Goal: Task Accomplishment & Management: Manage account settings

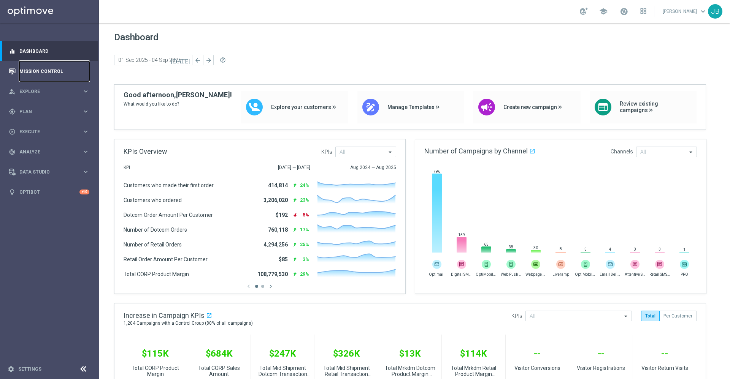
click at [55, 71] on link "Mission Control" at bounding box center [54, 71] width 70 height 20
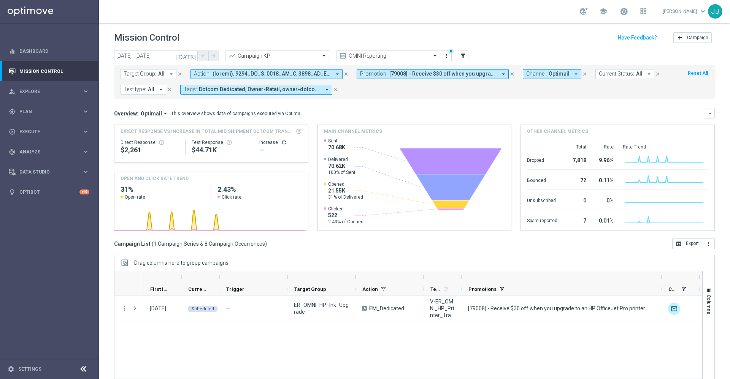
drag, startPoint x: 499, startPoint y: 277, endPoint x: 661, endPoint y: 271, distance: 162.0
click at [661, 271] on div at bounding box center [408, 283] width 588 height 25
drag, startPoint x: 462, startPoint y: 275, endPoint x: 529, endPoint y: 282, distance: 66.4
click at [529, 282] on div at bounding box center [527, 277] width 3 height 12
click at [194, 58] on icon "[DATE]" at bounding box center [186, 55] width 21 height 7
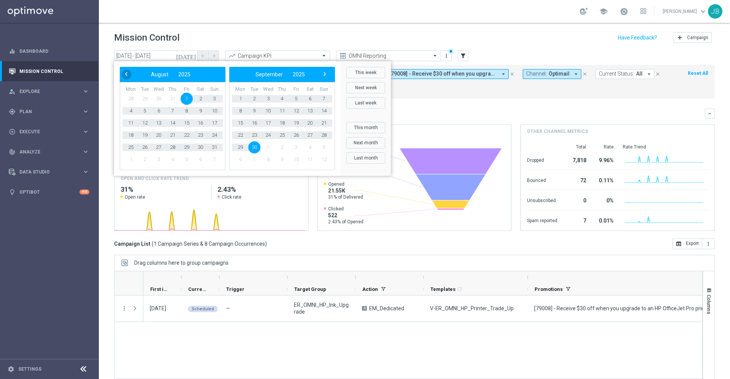
click at [129, 74] on span "‹" at bounding box center [126, 74] width 10 height 10
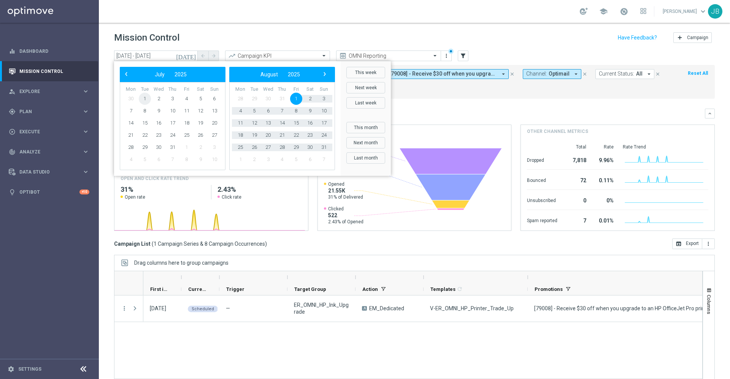
click at [150, 97] on span "1" at bounding box center [145, 99] width 12 height 12
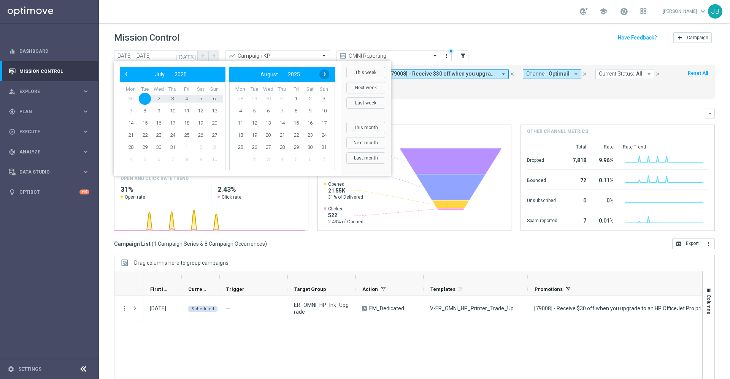
click at [327, 76] on span "›" at bounding box center [325, 74] width 10 height 10
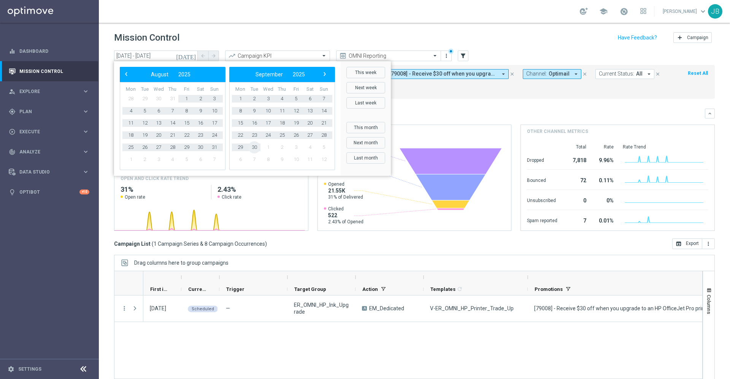
click at [256, 145] on span "30" at bounding box center [254, 147] width 12 height 12
type input "01 Jul 2025 - 30 Sep 2025"
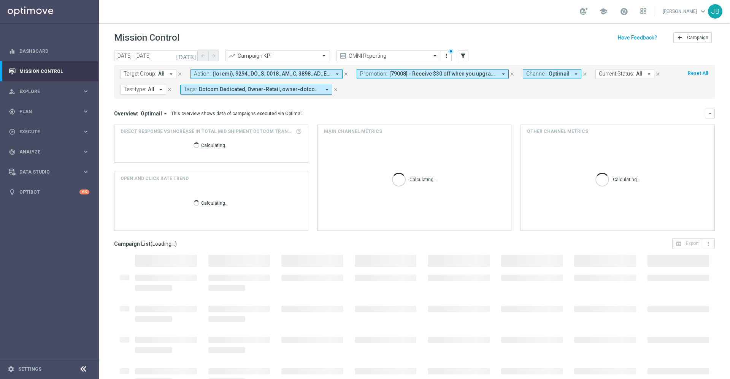
click at [160, 75] on span "All" at bounding box center [161, 74] width 6 height 6
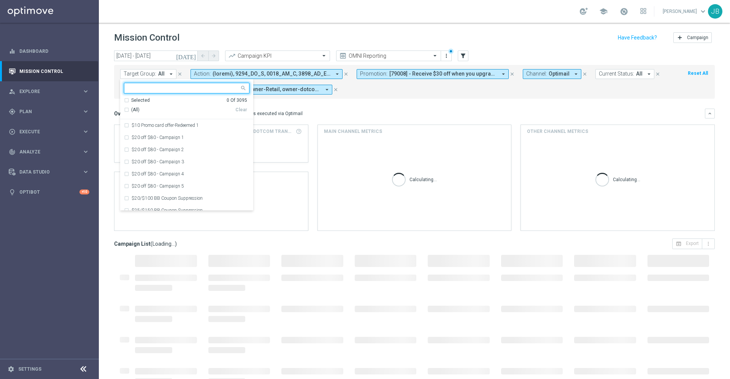
click at [160, 86] on input "text" at bounding box center [183, 88] width 111 height 6
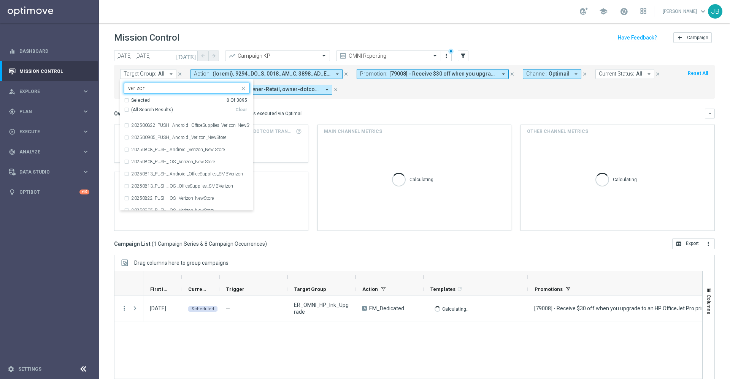
click at [128, 109] on div "(All Search Results)" at bounding box center [179, 110] width 111 height 6
type input "verizon"
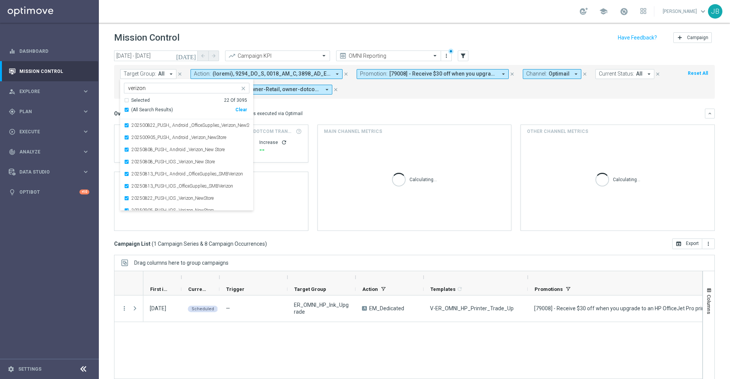
click at [339, 114] on div "Overview: Optimail arrow_drop_down This overview shows data of campaigns execut…" at bounding box center [409, 113] width 590 height 7
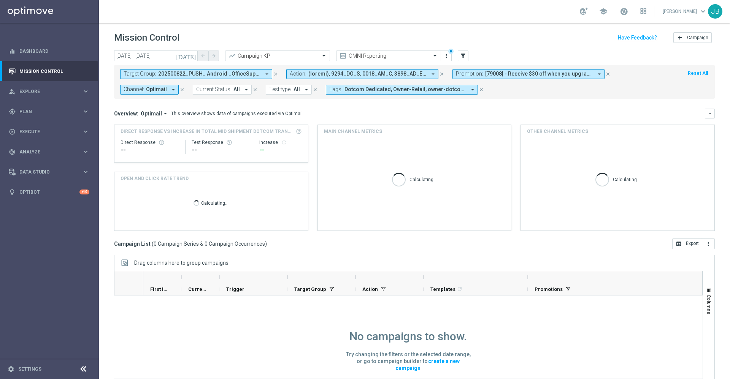
click at [607, 74] on icon "close" at bounding box center [607, 73] width 5 height 5
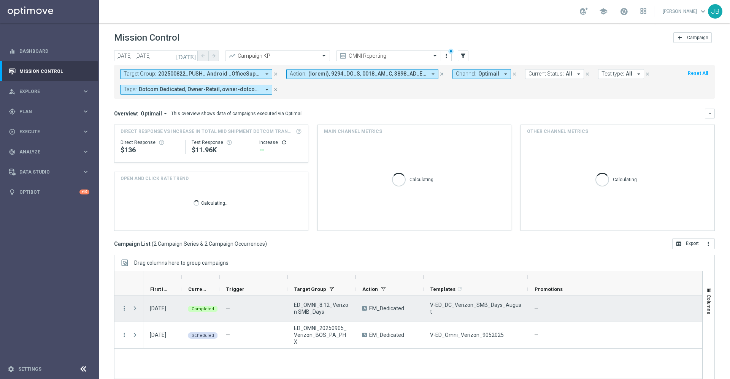
scroll to position [16, 0]
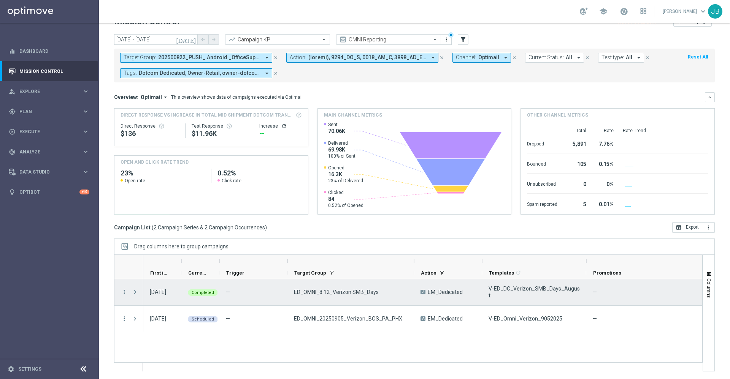
drag, startPoint x: 355, startPoint y: 261, endPoint x: 414, endPoint y: 283, distance: 62.9
click at [414, 283] on div at bounding box center [408, 313] width 588 height 117
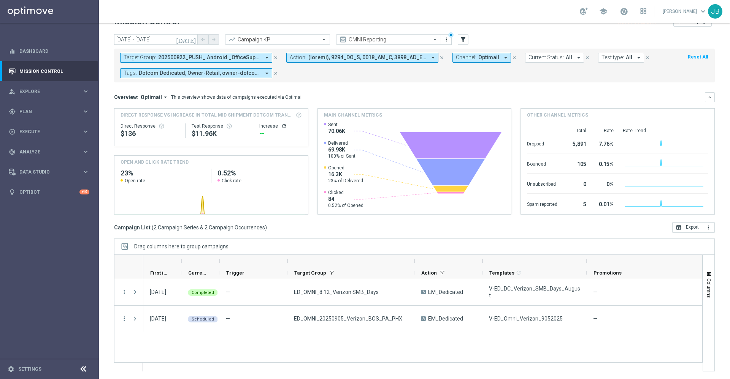
click at [193, 41] on icon "[DATE]" at bounding box center [186, 39] width 21 height 7
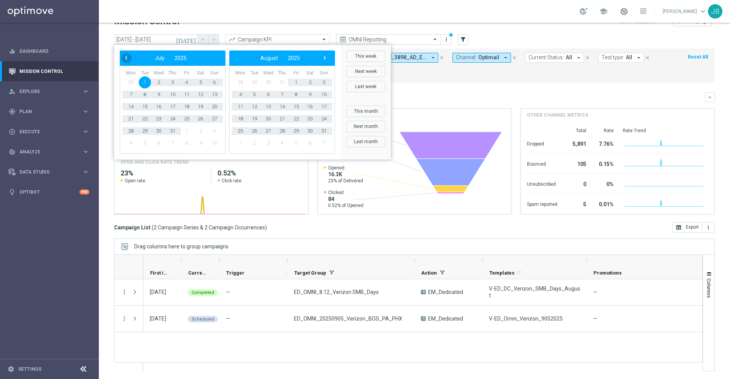
click at [130, 59] on span "‹" at bounding box center [126, 58] width 10 height 10
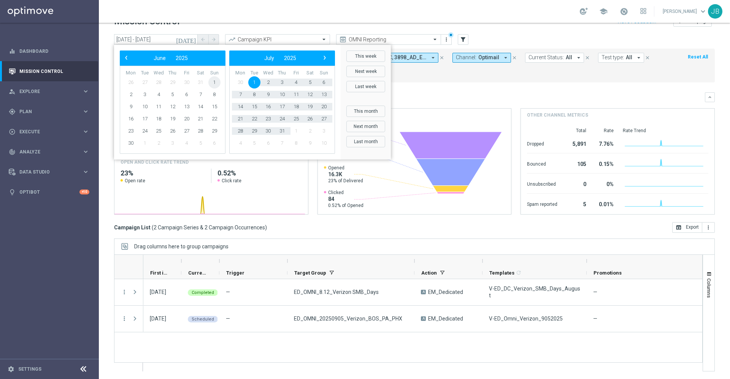
click at [215, 85] on span "1" at bounding box center [214, 82] width 12 height 12
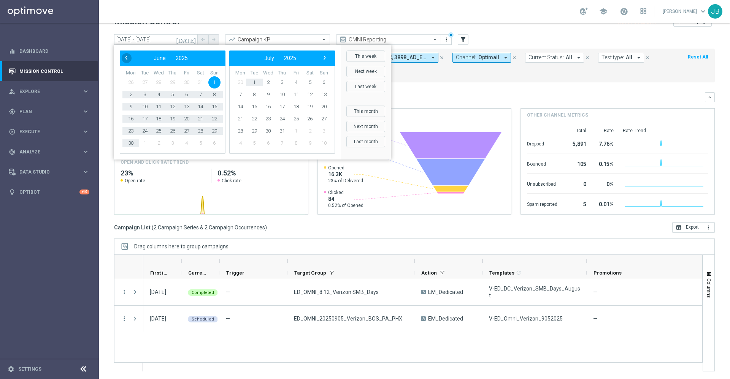
click at [123, 59] on span "‹" at bounding box center [126, 58] width 10 height 10
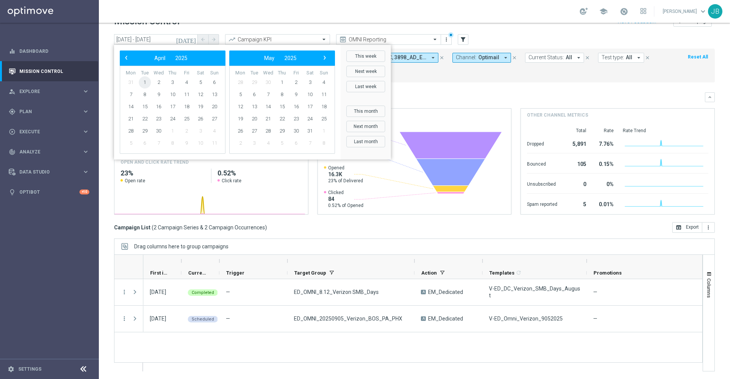
click at [148, 82] on span "1" at bounding box center [145, 82] width 12 height 12
click at [327, 61] on span "›" at bounding box center [325, 58] width 10 height 10
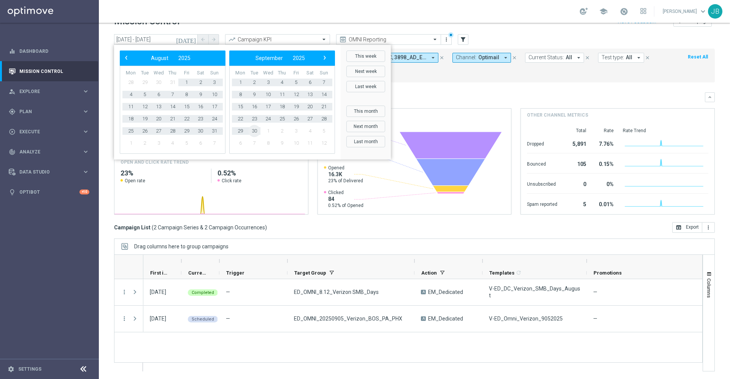
click at [258, 128] on span "30" at bounding box center [254, 131] width 12 height 12
type input "[DATE] - [DATE]"
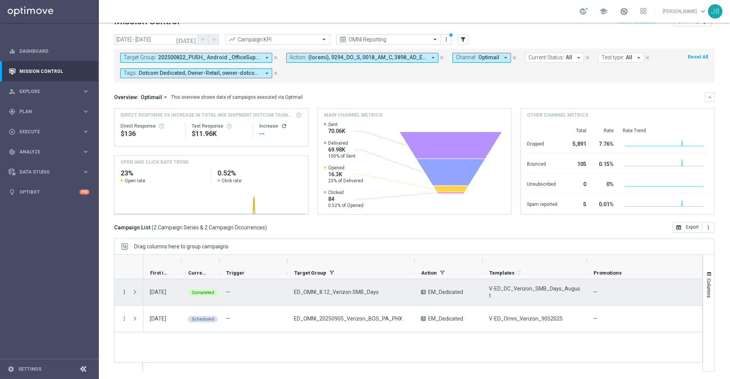
click at [125, 294] on icon "more_vert" at bounding box center [124, 292] width 7 height 7
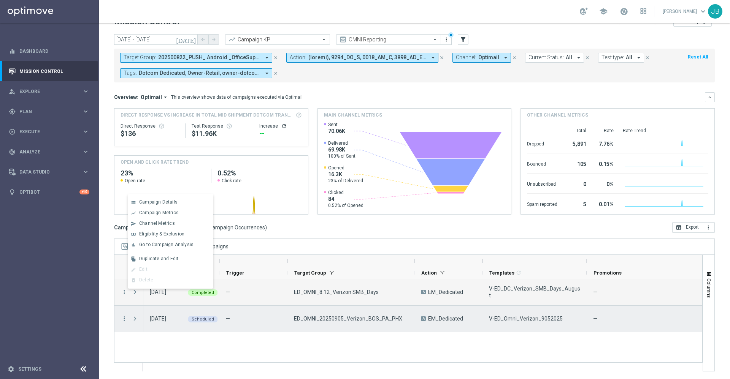
click at [327, 325] on div "ED_OMNI_20250905_Verizon_BOS_PA_PHX" at bounding box center [350, 319] width 127 height 26
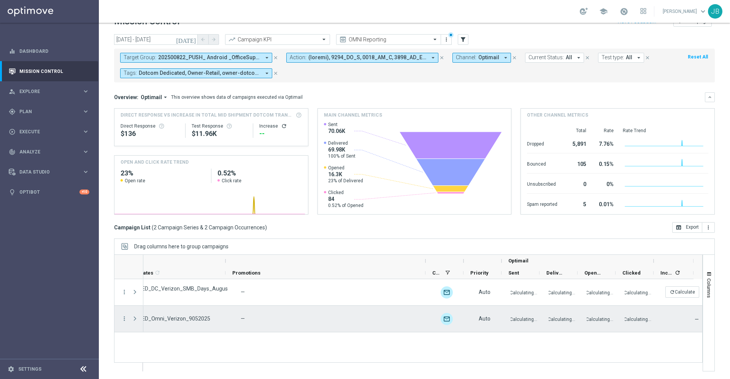
scroll to position [11, 0]
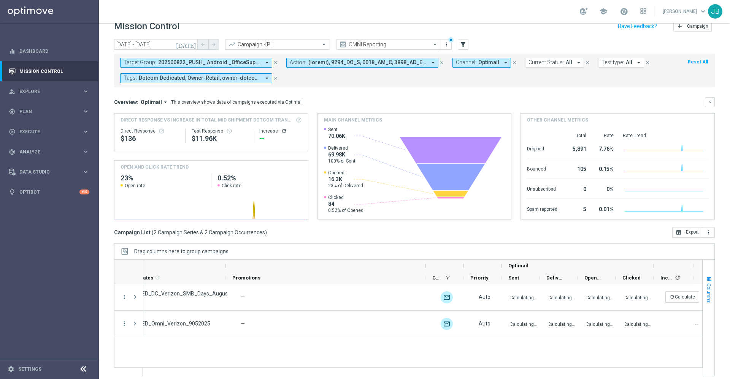
click at [706, 292] on span "Columns" at bounding box center [709, 292] width 6 height 19
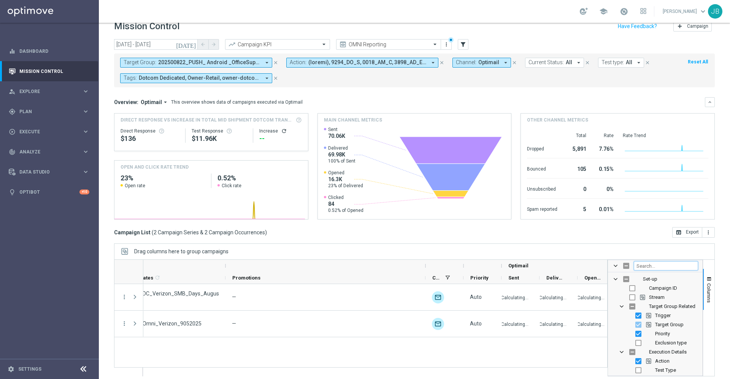
click at [645, 268] on input "Filter Columns Input" at bounding box center [665, 265] width 64 height 9
type input "targeted"
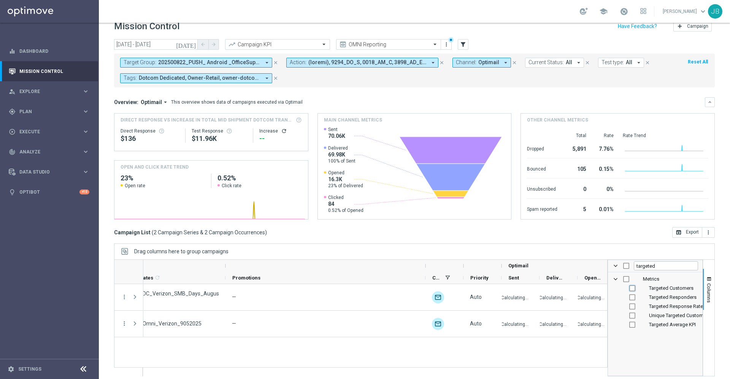
click at [629, 289] on input "Press SPACE to toggle visibility (hidden)" at bounding box center [632, 288] width 6 height 6
checkbox input "true"
checkbox input "false"
click at [706, 292] on span "Columns" at bounding box center [709, 292] width 6 height 19
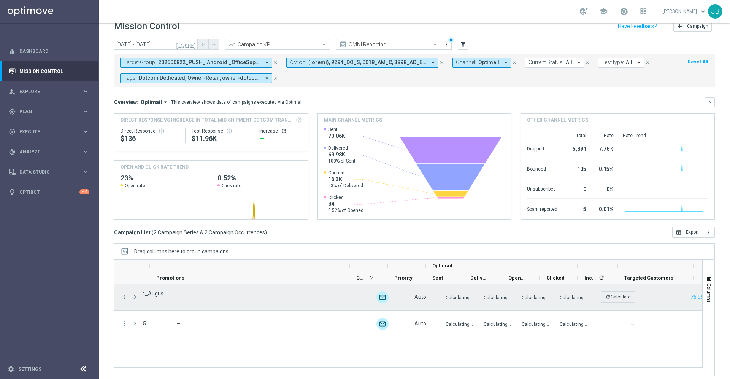
scroll to position [0, 436]
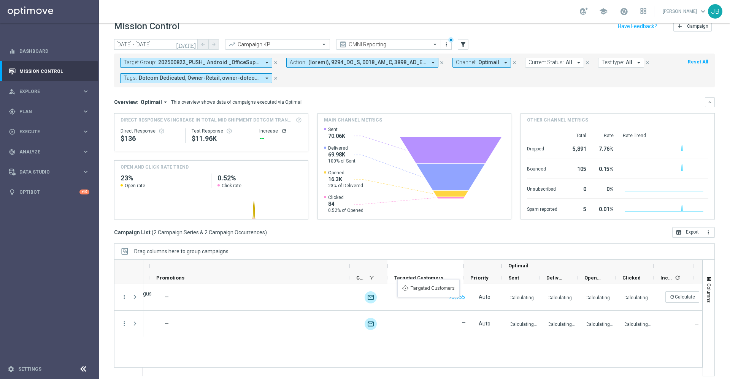
drag, startPoint x: 645, startPoint y: 277, endPoint x: 401, endPoint y: 284, distance: 244.4
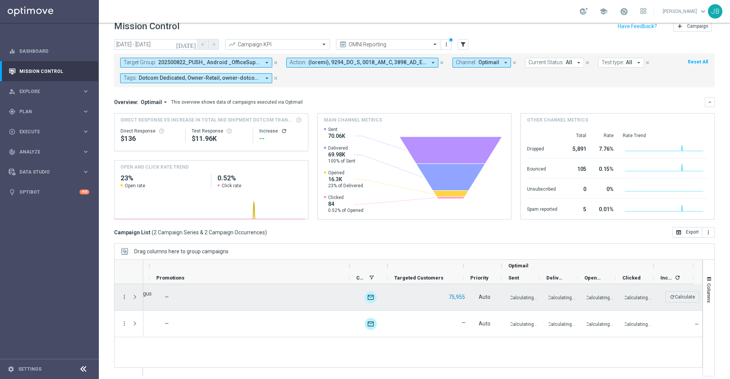
click at [448, 296] on button "75,955" at bounding box center [457, 297] width 18 height 9
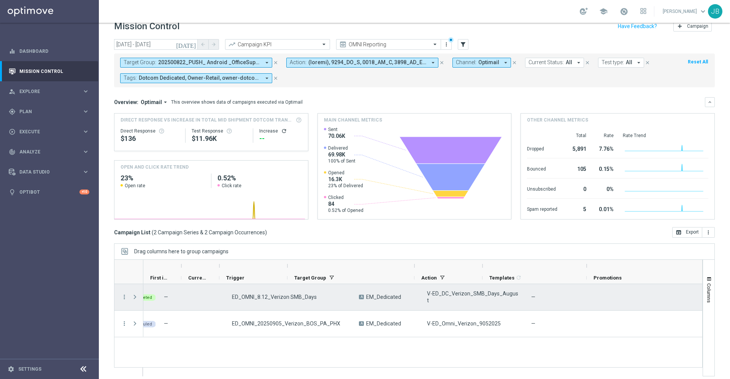
scroll to position [0, 0]
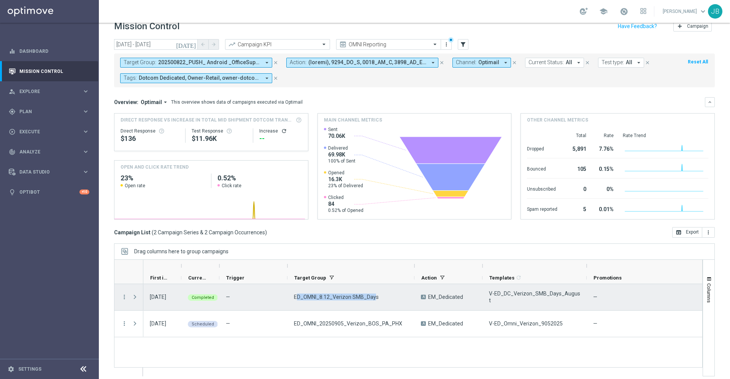
drag, startPoint x: 374, startPoint y: 293, endPoint x: 297, endPoint y: 292, distance: 77.1
click at [297, 292] on div "ED_OMNI_8.12_Verizon SMB_Days" at bounding box center [350, 297] width 127 height 26
drag, startPoint x: 290, startPoint y: 296, endPoint x: 385, endPoint y: 295, distance: 95.4
click at [385, 295] on div "ED_OMNI_8.12_Verizon SMB_Days" at bounding box center [350, 297] width 127 height 26
click at [127, 298] on icon "more_vert" at bounding box center [124, 297] width 7 height 7
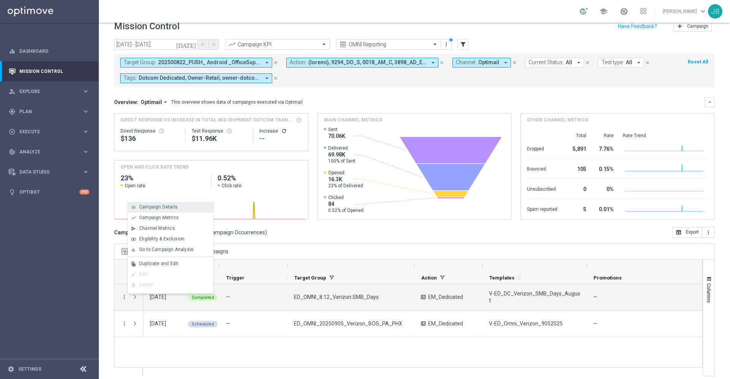
click at [161, 209] on span "Campaign Details" at bounding box center [158, 206] width 38 height 5
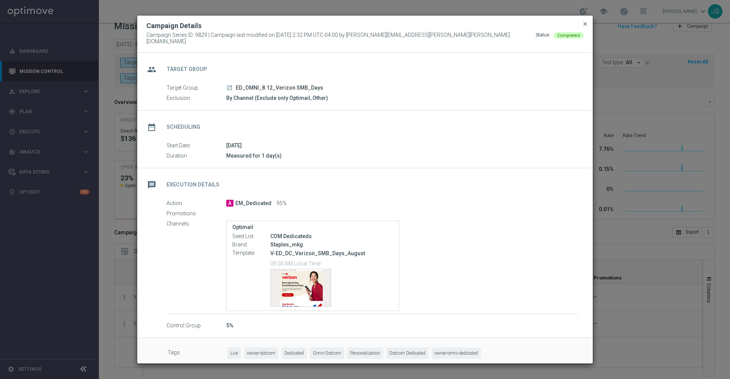
click at [582, 26] on span "close" at bounding box center [585, 24] width 6 height 6
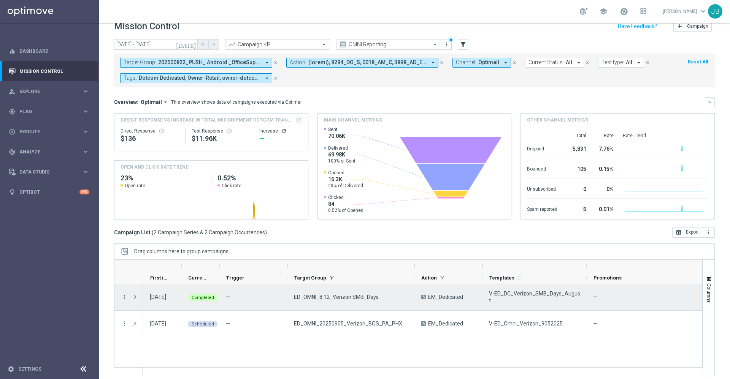
click at [123, 296] on icon "more_vert" at bounding box center [124, 297] width 7 height 7
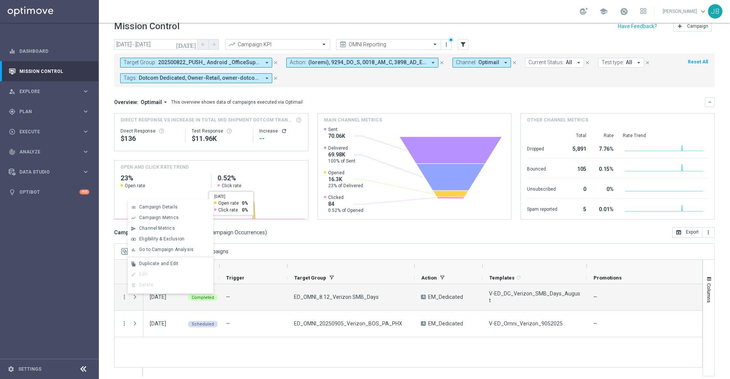
drag, startPoint x: 175, startPoint y: 207, endPoint x: 321, endPoint y: 260, distance: 155.7
click at [321, 260] on body "equalizer Dashboard Mission Control" at bounding box center [365, 189] width 730 height 379
drag, startPoint x: 378, startPoint y: 310, endPoint x: 324, endPoint y: 312, distance: 54.7
click at [324, 312] on div "V-ED_Omni_Verizon_9052025 — A EM_Dedicated ED_OMNI_20250905_Verizon_BOS_PA_PHX …" at bounding box center [636, 310] width 987 height 53
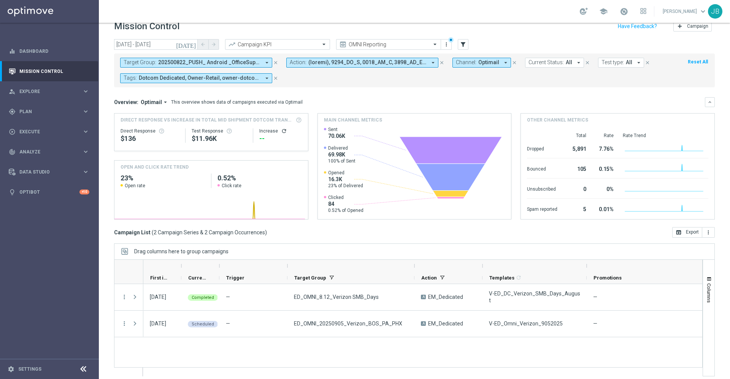
click at [349, 350] on div "V-ED_Omni_Verizon_9052025 — A EM_Dedicated ED_OMNI_20250905_Verizon_BOS_PA_PHX …" at bounding box center [422, 330] width 559 height 92
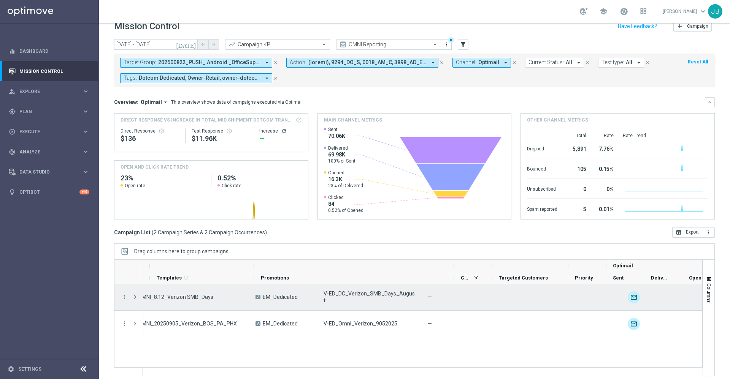
scroll to position [0, 436]
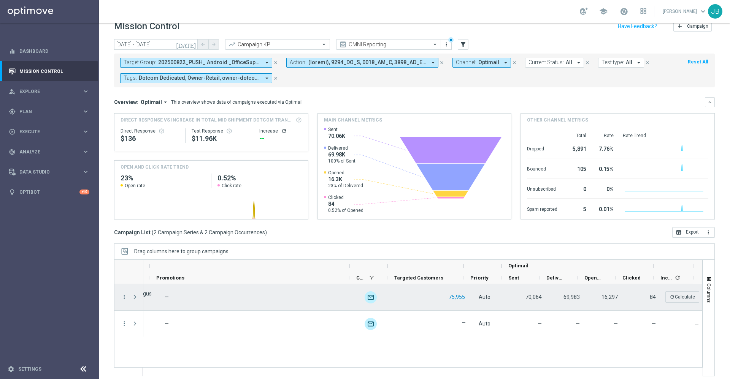
click at [448, 297] on button "75,955" at bounding box center [457, 297] width 18 height 9
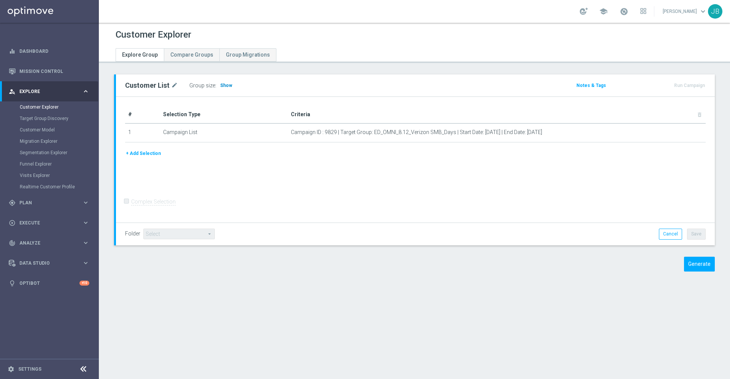
click at [227, 87] on span "Show" at bounding box center [226, 85] width 12 height 5
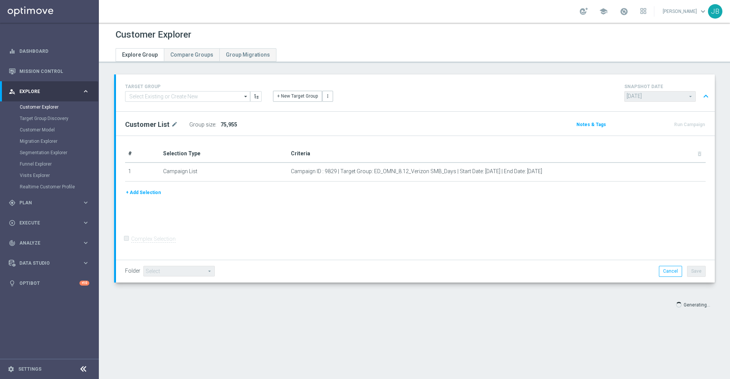
click at [154, 193] on button "+ Add Selection" at bounding box center [143, 192] width 36 height 8
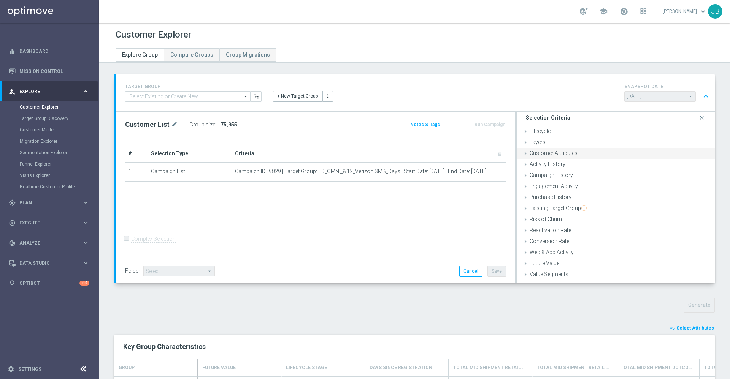
click at [565, 156] on span "Customer Attributes" at bounding box center [553, 153] width 48 height 6
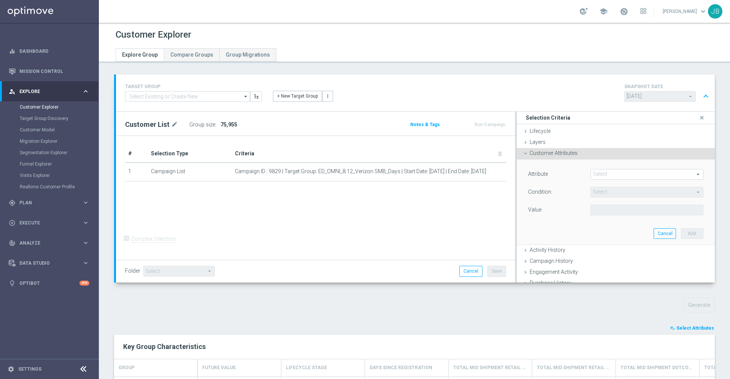
click at [595, 173] on span at bounding box center [646, 174] width 112 height 10
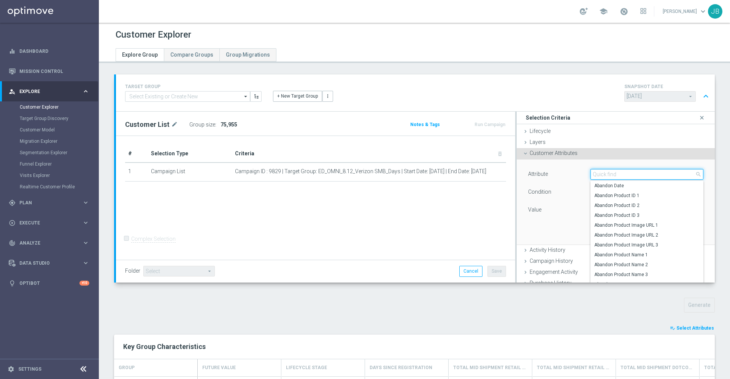
click at [595, 173] on input "search" at bounding box center [646, 174] width 113 height 11
type input "c"
click at [355, 204] on div "# Selection Type Criteria delete_forever 1 Campaign List Campaign ID : 9829 | T…" at bounding box center [315, 198] width 399 height 124
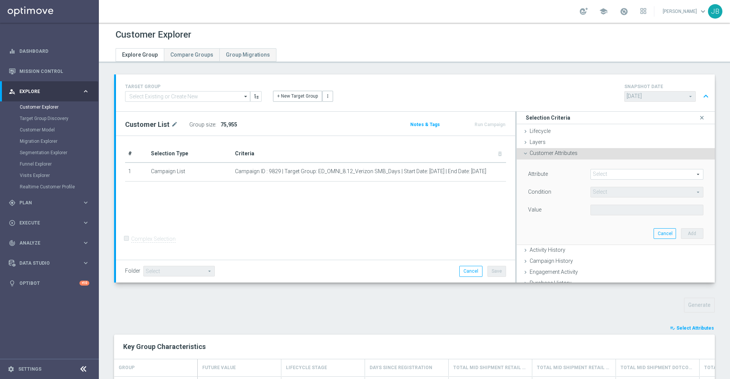
click at [548, 215] on div "Value" at bounding box center [553, 211] width 62 height 12
click at [549, 154] on span "Customer Attributes" at bounding box center [553, 153] width 48 height 6
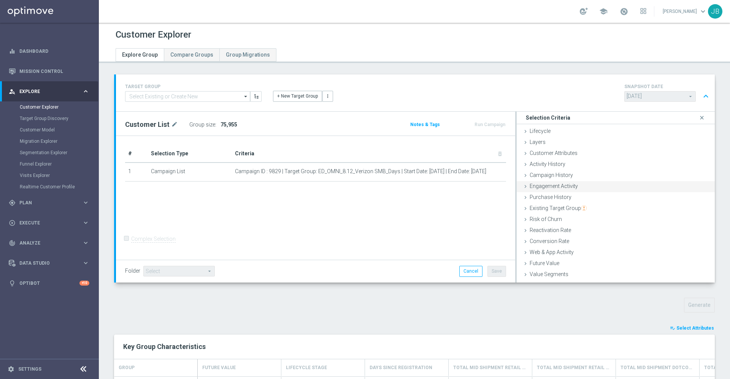
click at [555, 186] on span "Engagement Activity" at bounding box center [553, 186] width 48 height 6
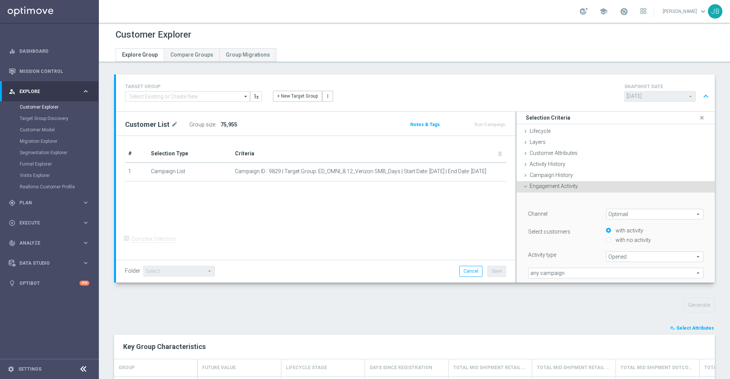
click at [650, 217] on span "Optimail" at bounding box center [654, 214] width 97 height 10
click at [634, 225] on span "Optimail" at bounding box center [654, 225] width 89 height 6
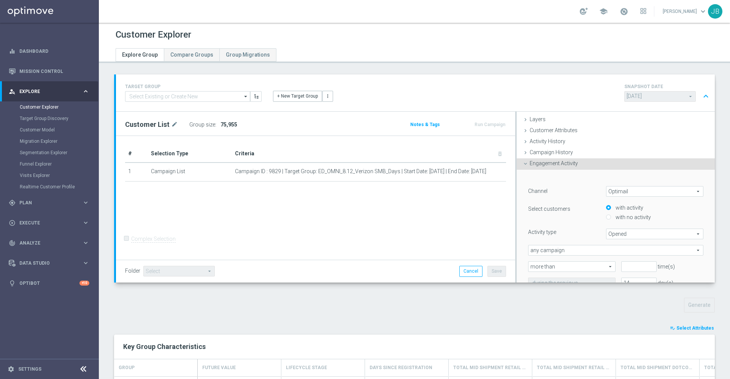
scroll to position [25, 0]
click at [613, 230] on span "Opened" at bounding box center [654, 232] width 97 height 10
click at [558, 236] on div "Activity type Opened Opened arrow_drop_down search Bounced Clicked Delivered Dr…" at bounding box center [615, 232] width 187 height 11
click at [563, 247] on span "any campaign" at bounding box center [615, 249] width 174 height 10
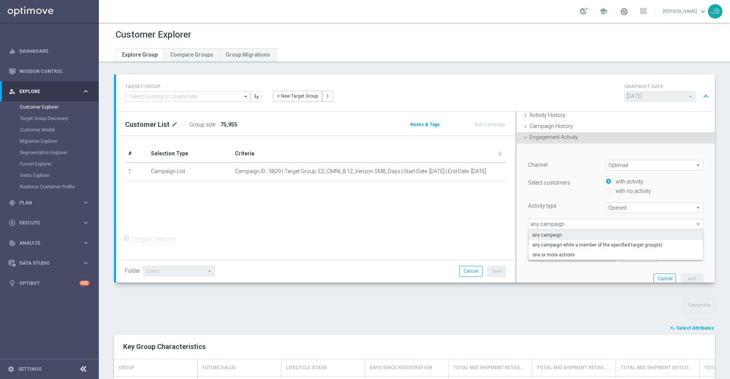
scroll to position [50, 0]
click at [563, 245] on span "any campaign while a member of the specified target group(s)" at bounding box center [615, 244] width 167 height 6
type input "any campaign while a member of the specified target group(s)"
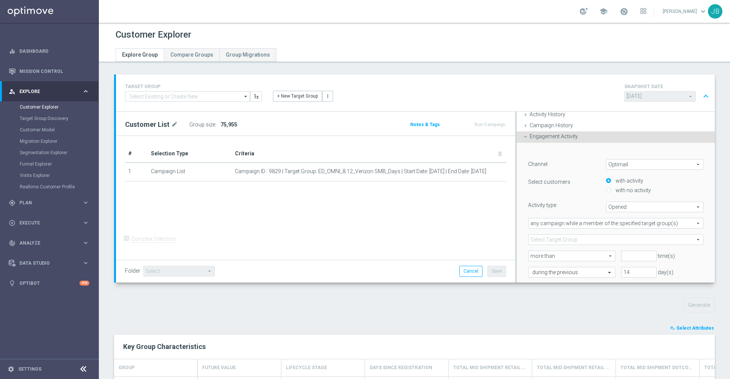
click at [565, 238] on span at bounding box center [615, 240] width 174 height 10
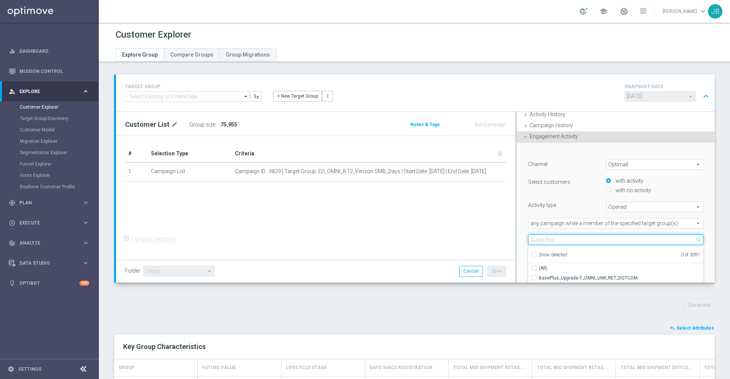
click at [565, 238] on input "search" at bounding box center [615, 239] width 175 height 11
click at [551, 241] on input "search" at bounding box center [615, 239] width 175 height 11
paste input "ED_OMNI_8.12_Verizon SMB_Days"
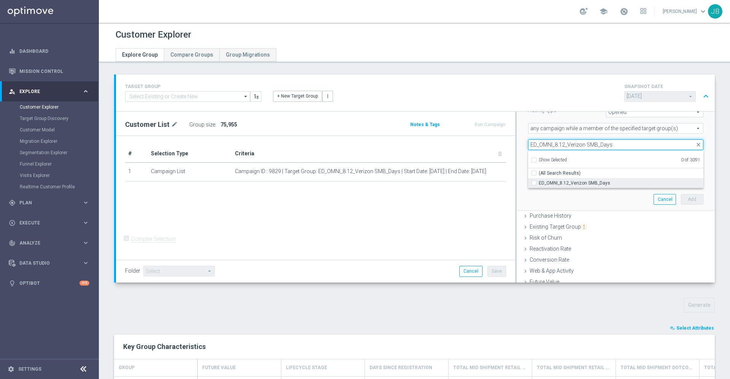
type input "ED_OMNI_8.12_Verizon SMB_Days"
click at [557, 183] on span "ED_OMNI_8.12_Verizon SMB_Days" at bounding box center [620, 183] width 165 height 6
click at [538, 183] on input "ED_OMNI_8.12_Verizon SMB_Days" at bounding box center [535, 182] width 5 height 5
checkbox input "true"
type input "ED_OMNI_8.12_Verizon SMB_Days"
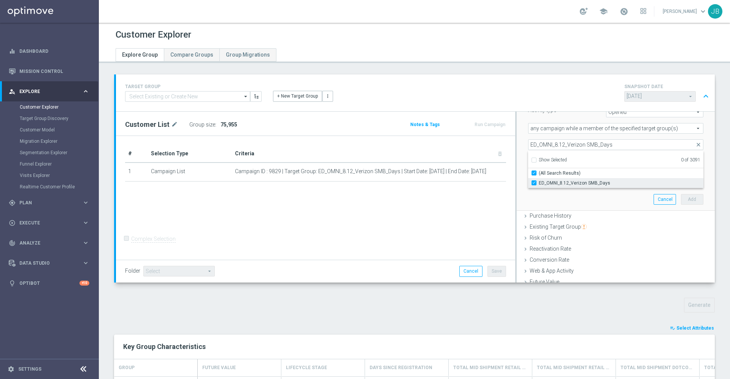
checkbox input "true"
click at [534, 204] on div "﻿ Channel Optimail Optimail arrow_drop_down search Select customers with activi…" at bounding box center [615, 129] width 187 height 163
click at [625, 162] on input "number" at bounding box center [638, 161] width 35 height 11
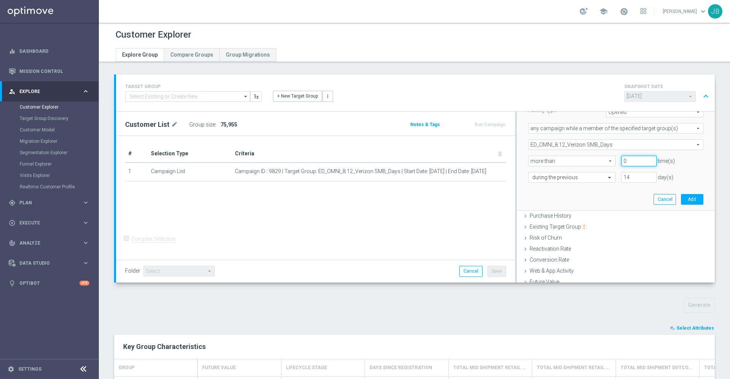
type input "0"
click at [622, 176] on input "14" at bounding box center [638, 177] width 35 height 11
type input "1"
type input "200"
click at [681, 198] on button "Add" at bounding box center [692, 199] width 22 height 11
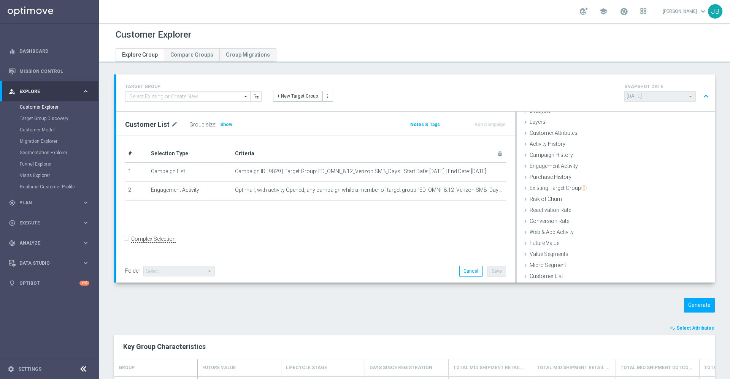
scroll to position [20, 0]
click at [226, 126] on span "Show" at bounding box center [226, 124] width 12 height 5
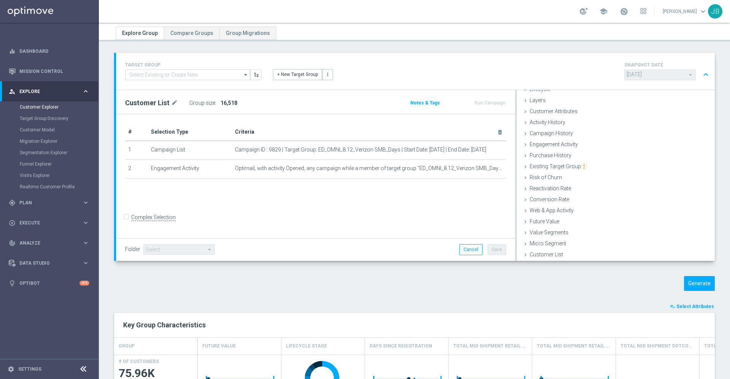
scroll to position [0, 0]
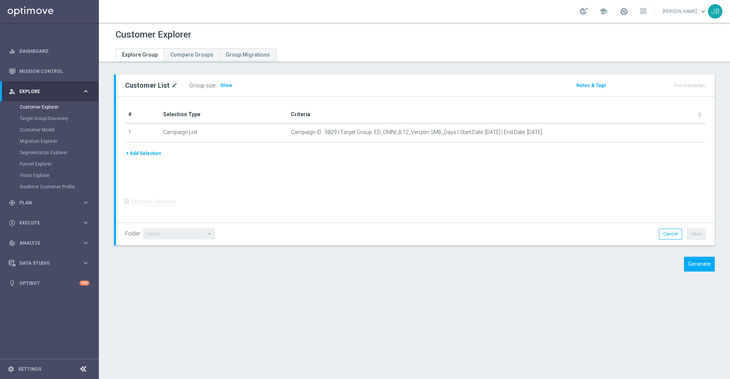
click at [153, 156] on button "+ Add Selection" at bounding box center [143, 153] width 36 height 8
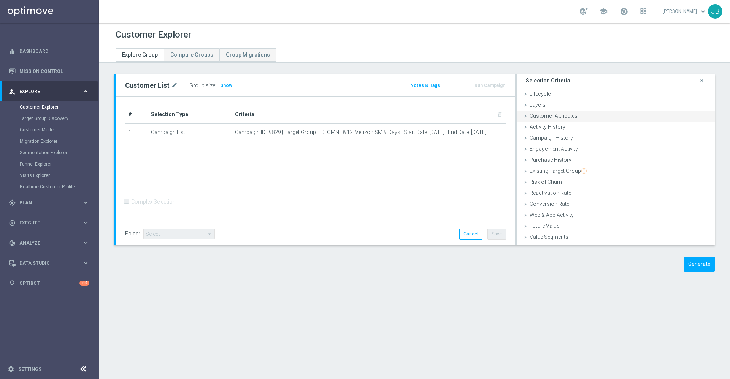
click at [578, 116] on div "Customer Attributes done" at bounding box center [615, 116] width 198 height 11
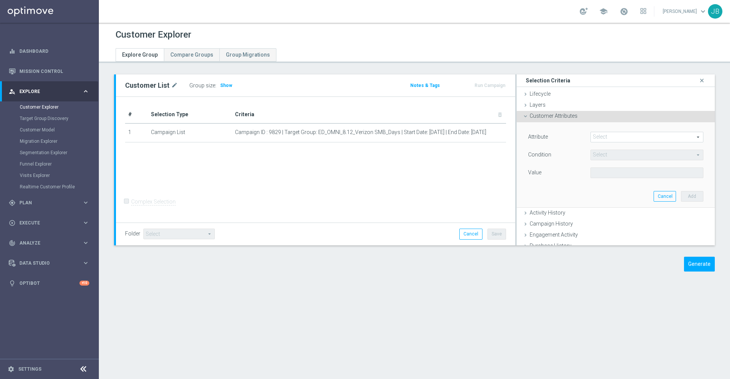
click at [603, 136] on span at bounding box center [646, 137] width 112 height 10
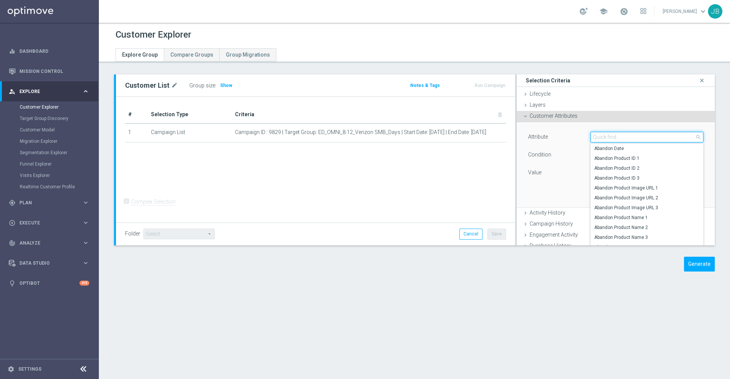
click at [603, 136] on input "search" at bounding box center [646, 137] width 113 height 11
type input "s"
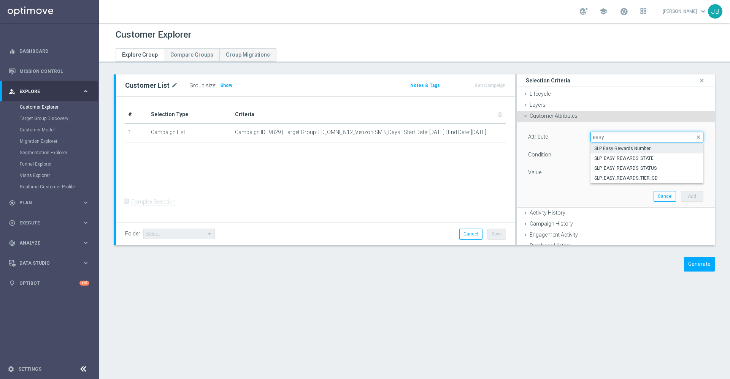
type input "easy"
click at [612, 150] on span "SLP Easy Rewards Number" at bounding box center [646, 149] width 105 height 6
type input "SLP Easy Rewards Number"
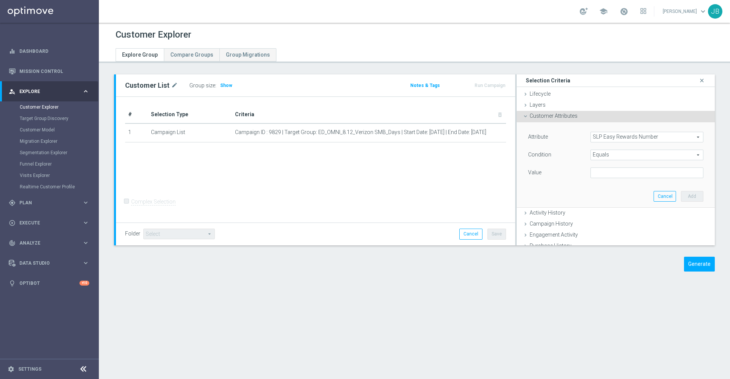
click at [609, 150] on span "Equals" at bounding box center [646, 155] width 112 height 10
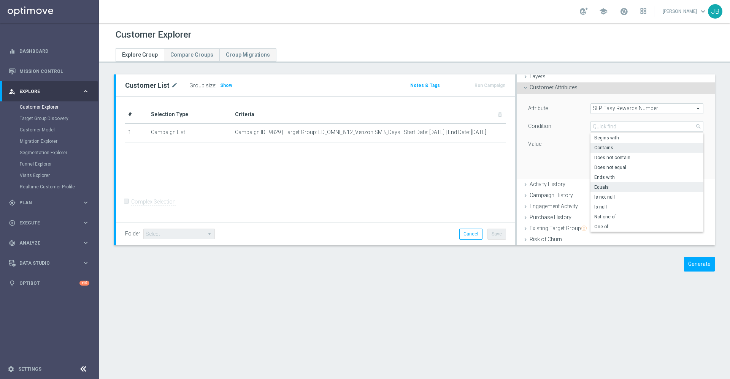
scroll to position [33, 0]
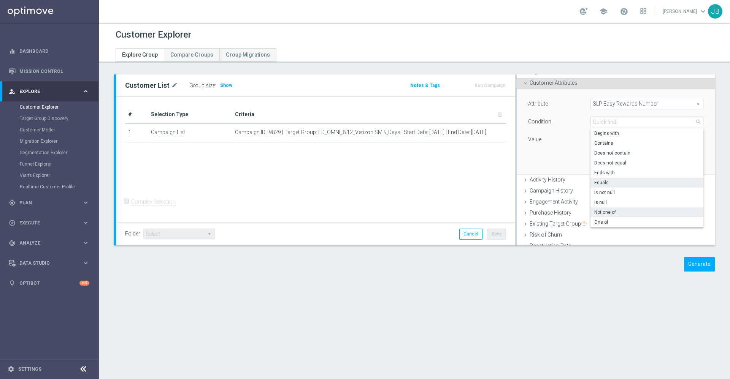
click at [603, 212] on span "Not one of" at bounding box center [646, 212] width 105 height 6
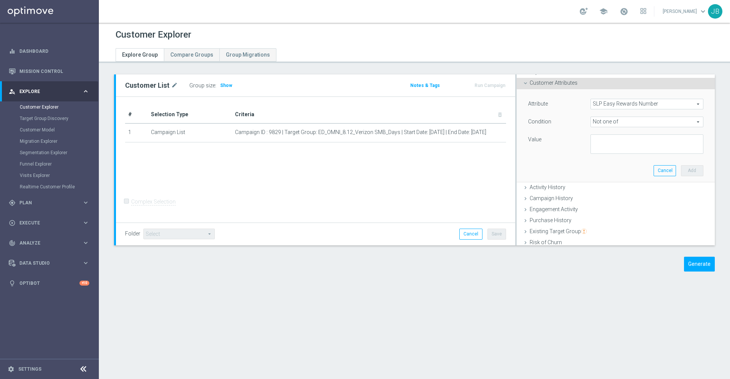
click at [614, 119] on span "Not one of" at bounding box center [646, 122] width 112 height 10
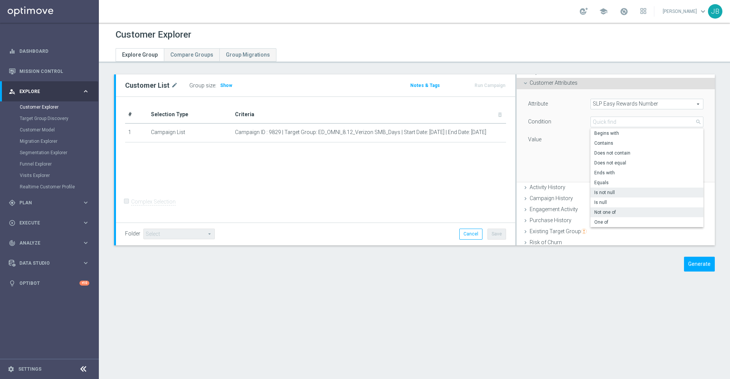
click at [600, 191] on span "Is not null" at bounding box center [646, 193] width 105 height 6
type input "Is not null"
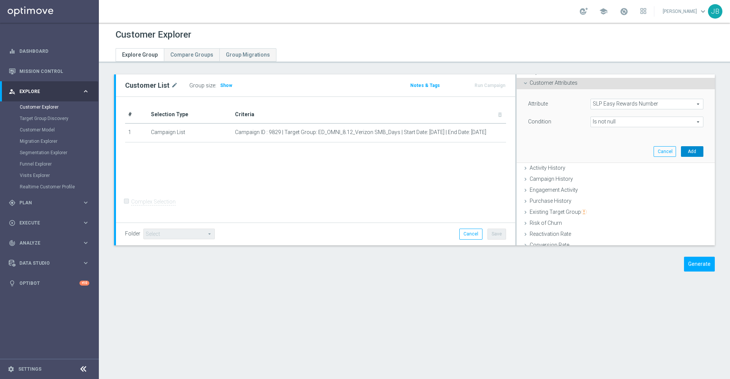
click at [681, 152] on button "Add" at bounding box center [692, 151] width 22 height 11
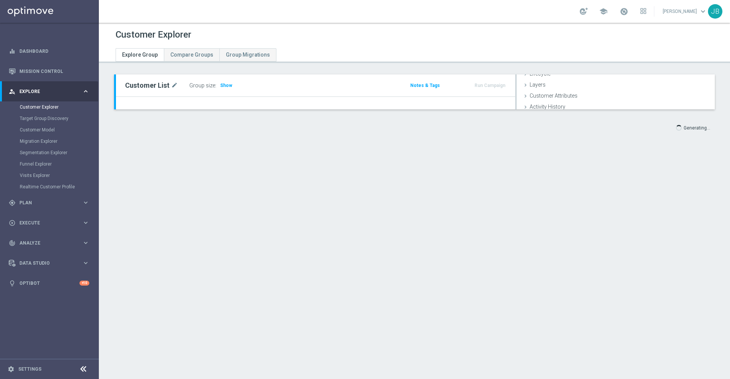
scroll to position [20, 0]
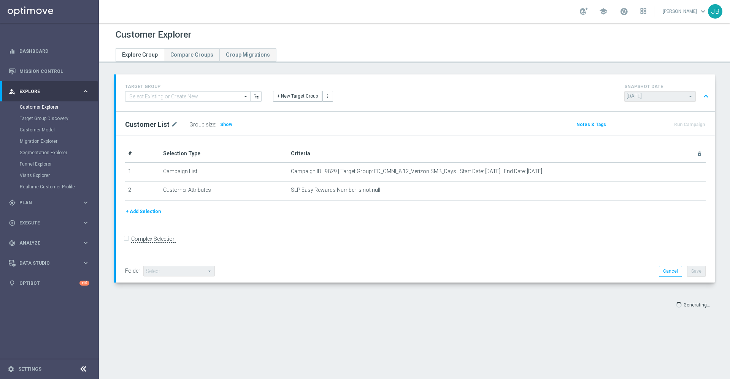
click at [215, 125] on label ":" at bounding box center [215, 125] width 1 height 6
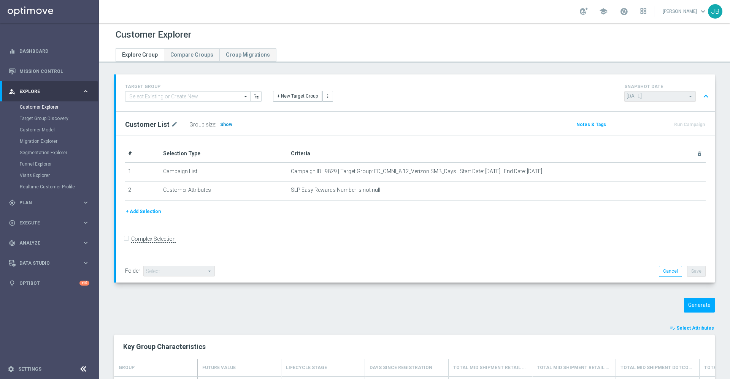
click at [225, 127] on span "Show" at bounding box center [226, 124] width 12 height 5
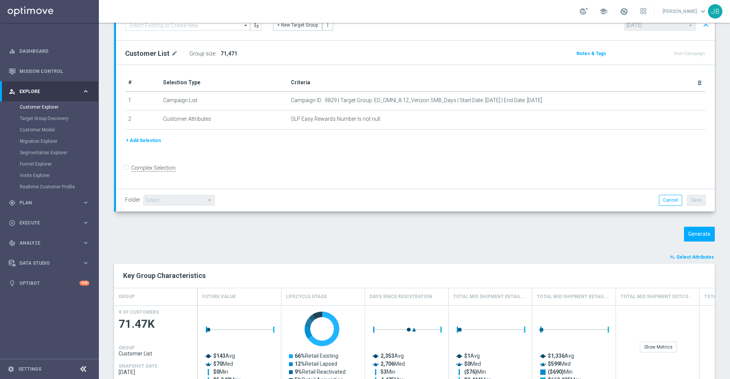
scroll to position [0, 0]
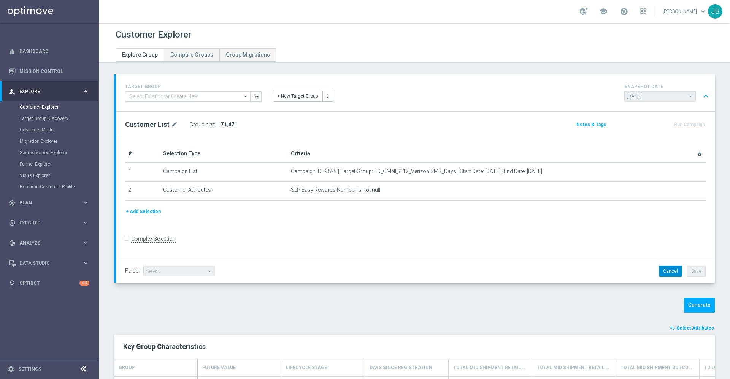
click at [663, 270] on button "Cancel" at bounding box center [670, 271] width 23 height 11
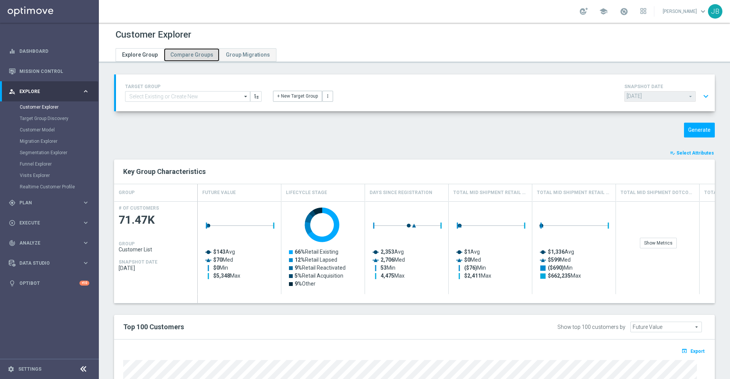
click at [192, 52] on span "Compare Groups" at bounding box center [191, 55] width 43 height 6
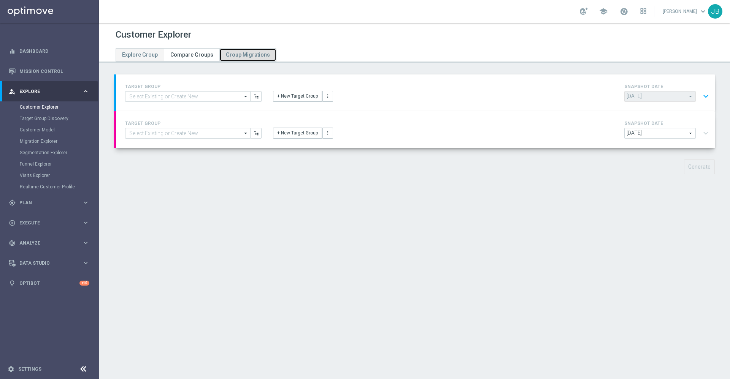
click at [234, 56] on span "Group Migrations" at bounding box center [248, 55] width 44 height 6
click at [193, 55] on span "Compare Groups" at bounding box center [191, 55] width 43 height 6
click at [141, 51] on link "Explore Group" at bounding box center [140, 54] width 48 height 13
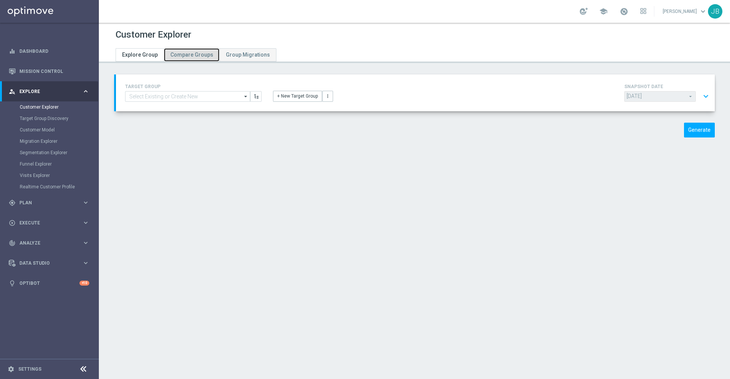
click at [187, 55] on span "Compare Groups" at bounding box center [191, 55] width 43 height 6
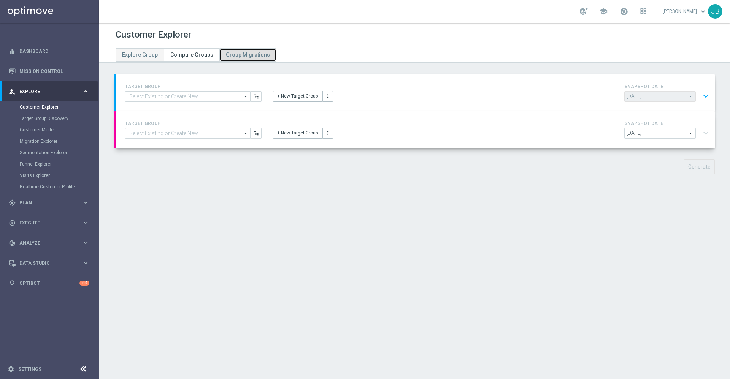
click at [239, 55] on span "Group Migrations" at bounding box center [248, 55] width 44 height 6
click at [195, 54] on span "Compare Groups" at bounding box center [191, 55] width 43 height 6
type input "2025-09-03"
click at [141, 48] on link "Explore Group" at bounding box center [140, 54] width 48 height 13
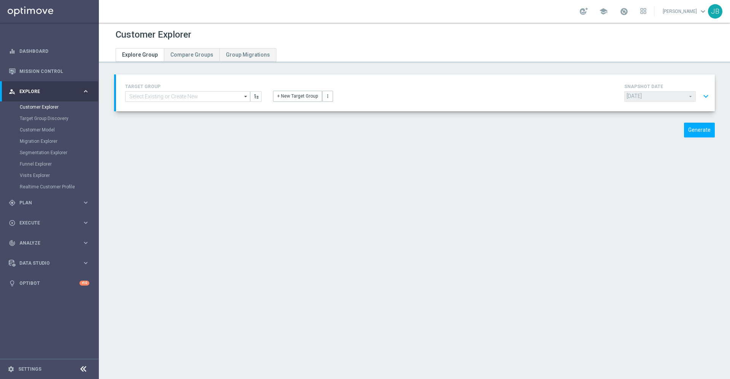
click at [366, 137] on div "Generate" at bounding box center [414, 130] width 612 height 15
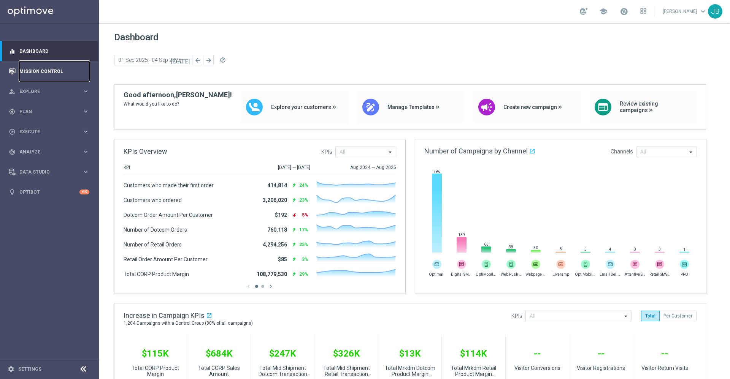
click at [40, 68] on link "Mission Control" at bounding box center [54, 71] width 70 height 20
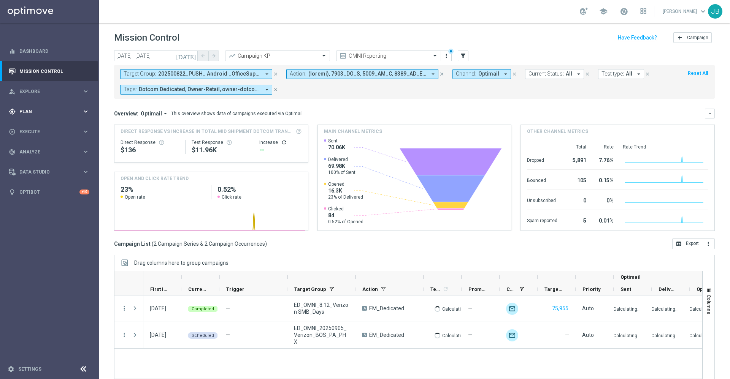
click at [54, 111] on span "Plan" at bounding box center [50, 111] width 63 height 5
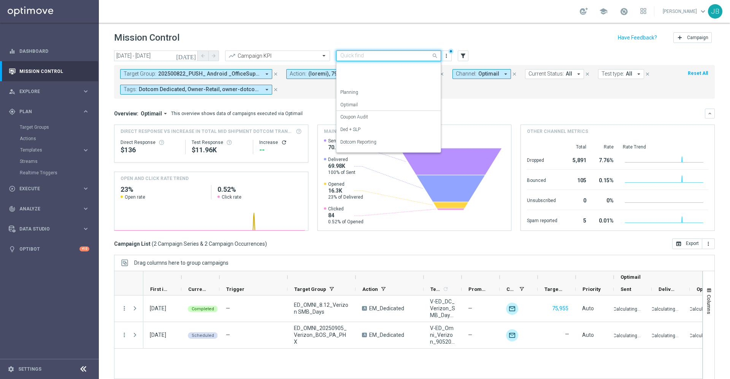
click at [360, 55] on input "text" at bounding box center [380, 56] width 81 height 6
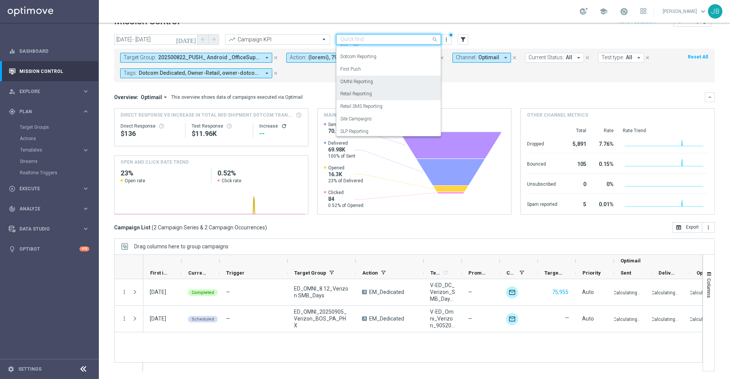
scroll to position [84, 0]
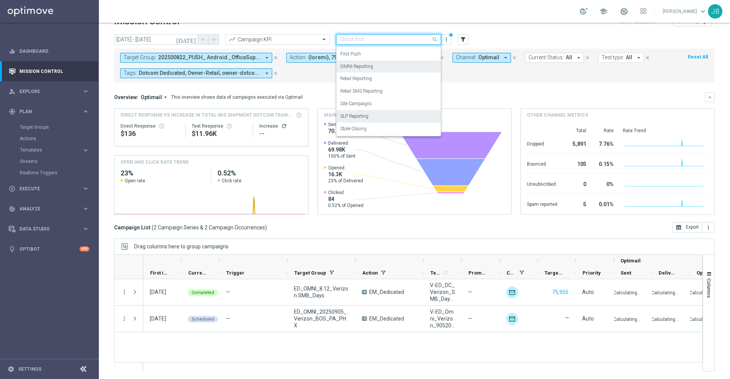
click at [375, 114] on div "SLP Reporting" at bounding box center [388, 116] width 97 height 13
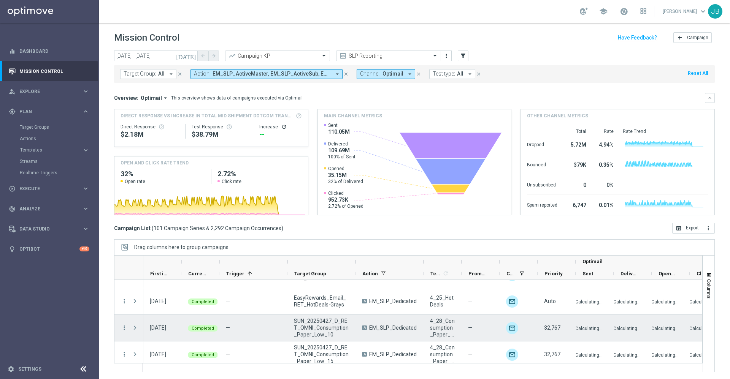
scroll to position [796, 0]
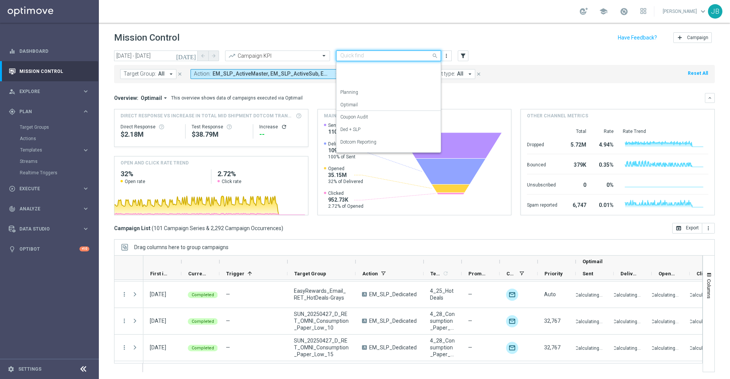
click at [358, 55] on input "text" at bounding box center [380, 56] width 81 height 6
click at [368, 115] on label "OMNI Reporting" at bounding box center [356, 118] width 33 height 6
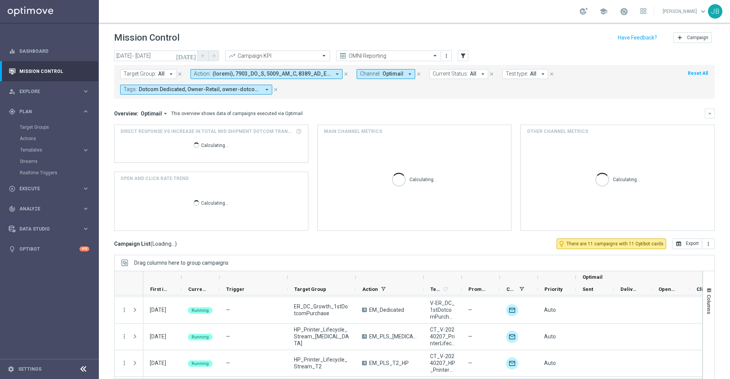
click at [195, 55] on icon "[DATE]" at bounding box center [186, 55] width 21 height 7
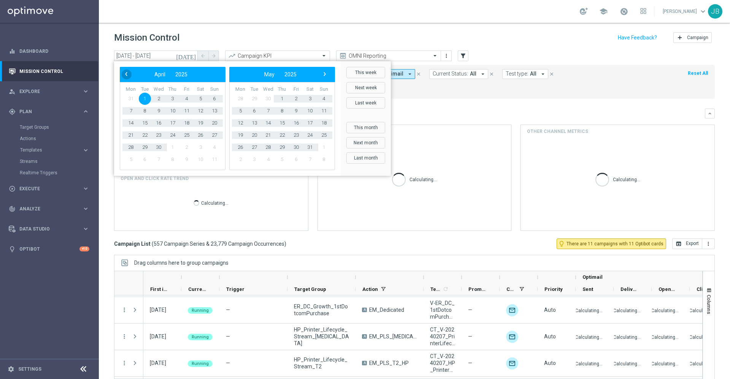
click at [130, 75] on span "‹" at bounding box center [126, 74] width 10 height 10
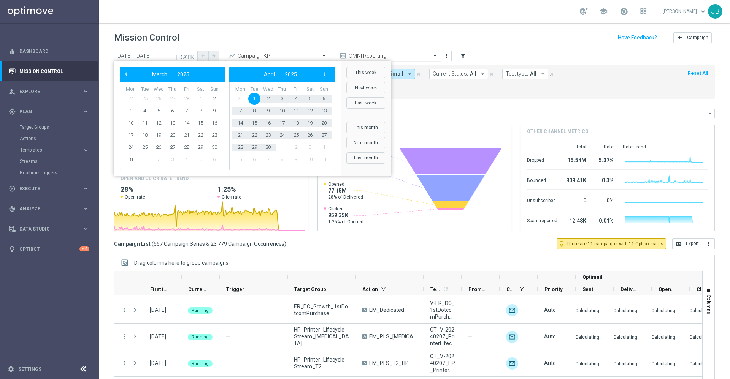
click at [363, 55] on input "text" at bounding box center [380, 56] width 81 height 6
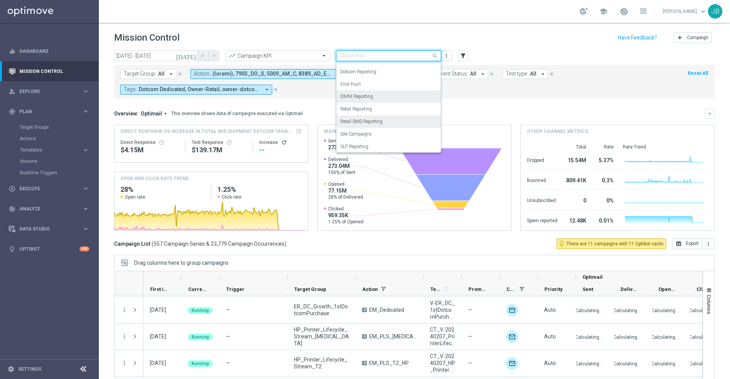
scroll to position [70, 0]
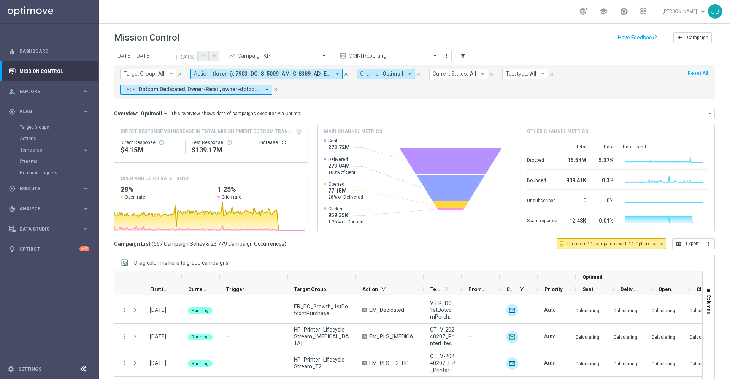
click at [378, 31] on div "Mission Control add Campaign" at bounding box center [414, 37] width 600 height 15
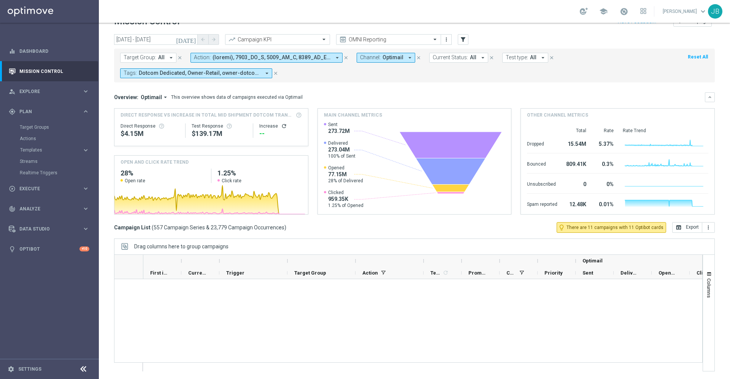
scroll to position [14732, 0]
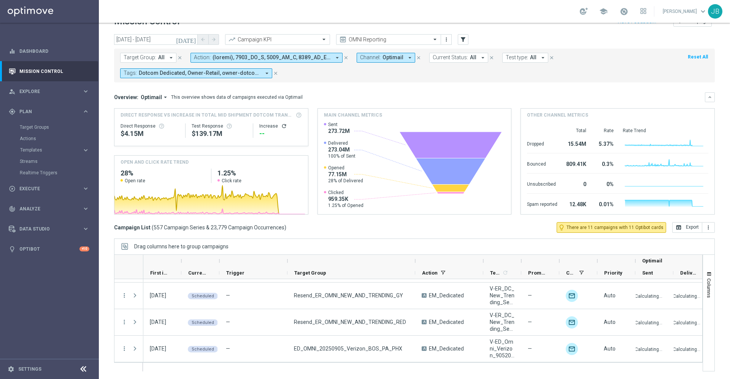
drag, startPoint x: 356, startPoint y: 260, endPoint x: 415, endPoint y: 256, distance: 59.8
click at [415, 256] on div at bounding box center [414, 261] width 3 height 12
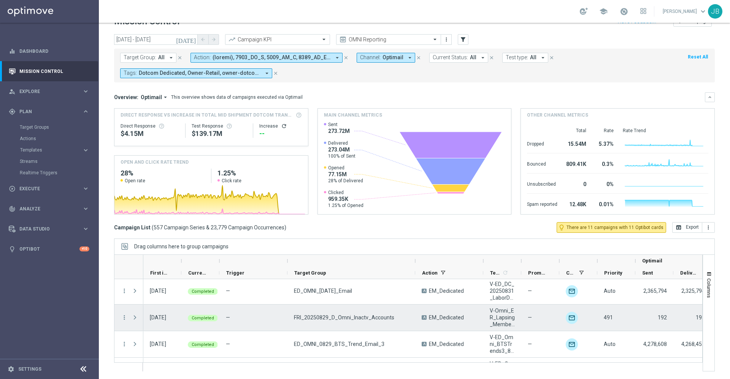
scroll to position [14578, 0]
click at [124, 317] on icon "more_vert" at bounding box center [124, 316] width 7 height 7
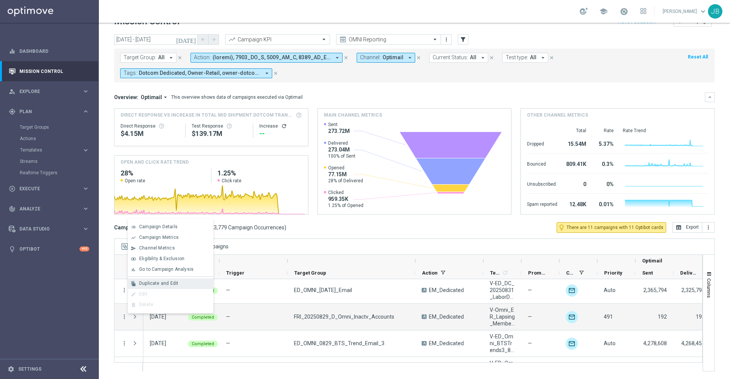
click at [171, 282] on span "Duplicate and Edit" at bounding box center [158, 283] width 39 height 5
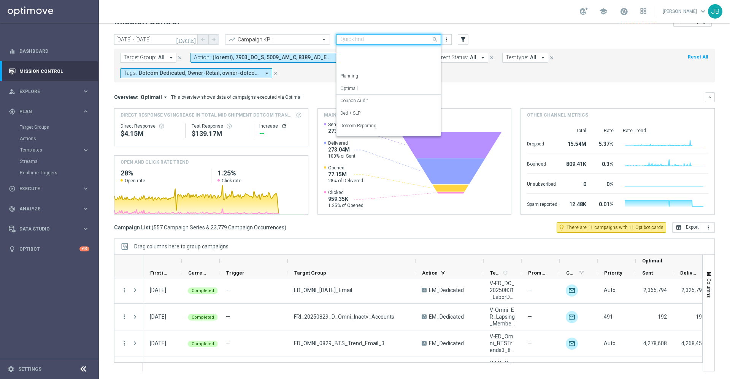
click at [394, 37] on input "text" at bounding box center [380, 39] width 81 height 6
click at [370, 114] on div "SLP Reporting" at bounding box center [388, 117] width 97 height 13
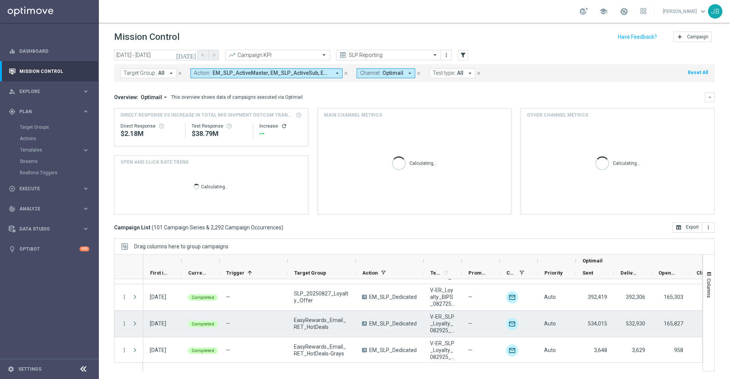
scroll to position [2521, 0]
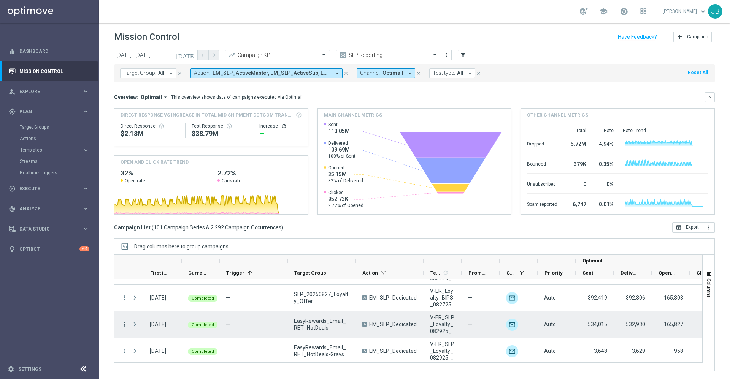
click at [124, 325] on icon "more_vert" at bounding box center [124, 324] width 7 height 7
click at [166, 234] on span "Campaign Details" at bounding box center [158, 234] width 38 height 5
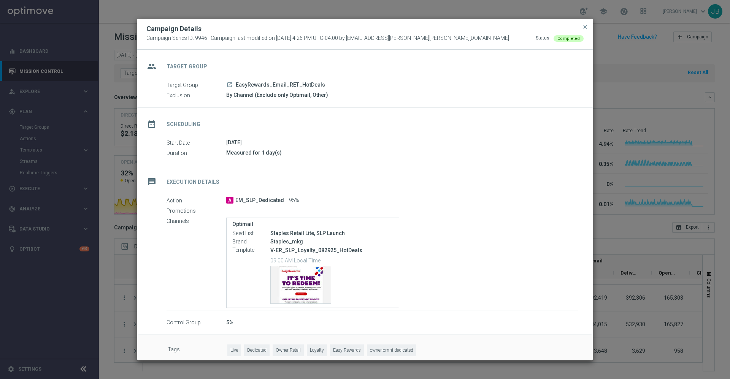
click at [612, 229] on modal-container "Campaign Details Campaign Series ID: 9946 | Campaign last modified on 28 Aug 20…" at bounding box center [365, 189] width 730 height 379
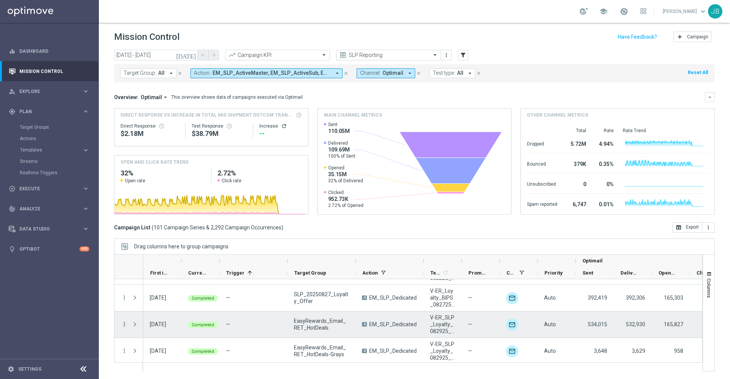
click at [124, 324] on icon "more_vert" at bounding box center [124, 324] width 7 height 7
click at [174, 233] on span "Campaign Details" at bounding box center [158, 234] width 38 height 5
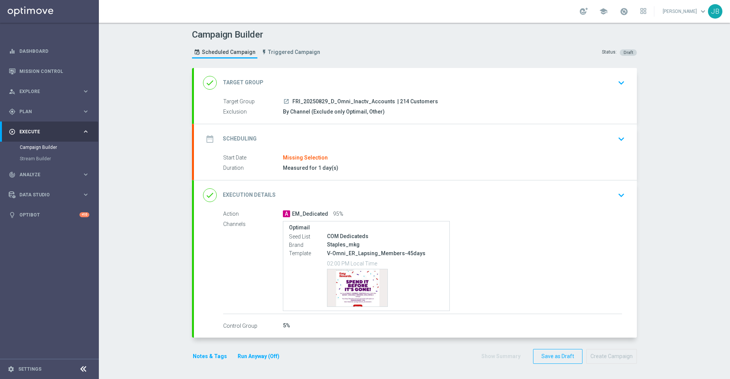
click at [244, 83] on h2 "Target Group" at bounding box center [243, 82] width 41 height 7
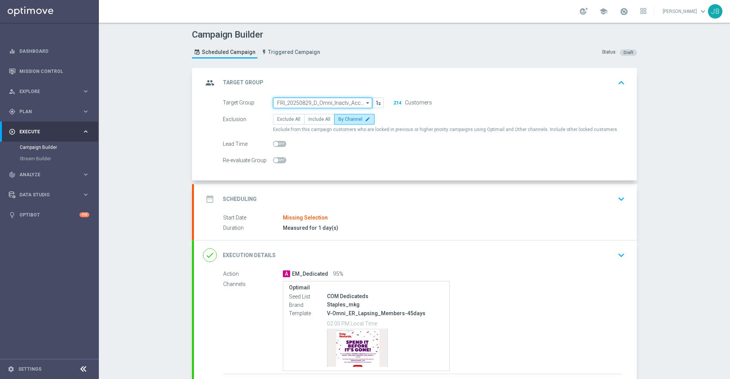
click at [332, 98] on input "FRI_20250829_D_Omni_Inactv_Accounts" at bounding box center [322, 103] width 99 height 11
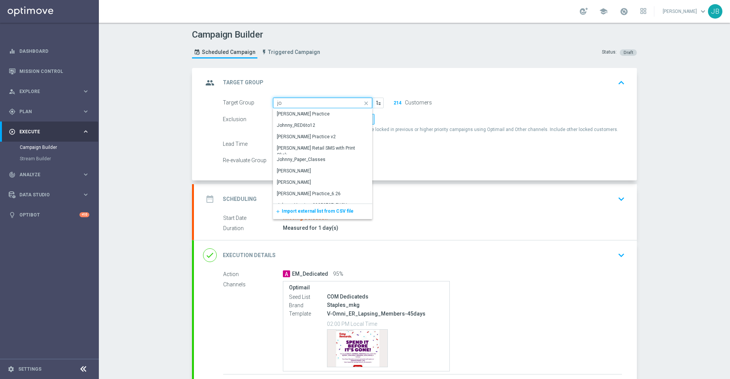
type input "j"
type input "t"
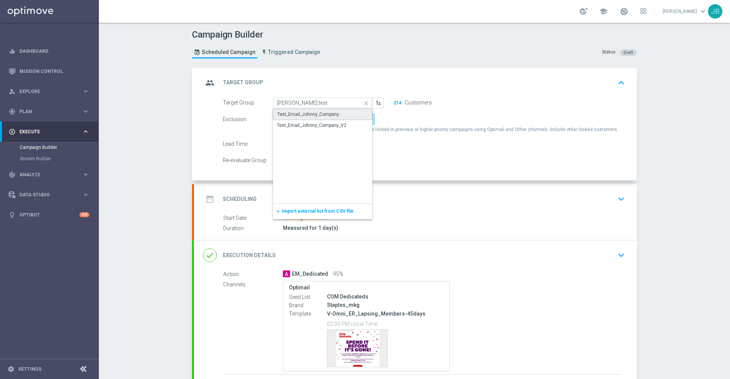
click at [327, 115] on div "Test_Email_Johnny_Company" at bounding box center [308, 114] width 62 height 7
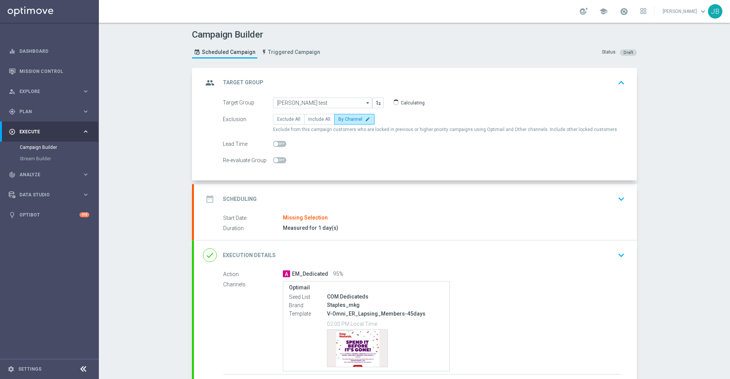
type input "Test_Email_Johnny_Company"
click at [242, 199] on h2 "Scheduling" at bounding box center [240, 199] width 34 height 7
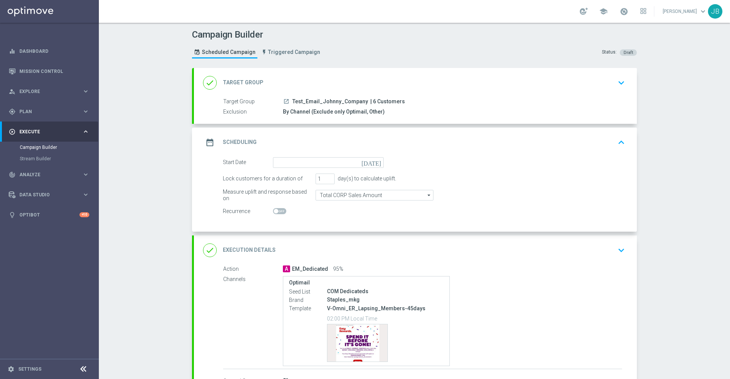
click at [372, 163] on icon "[DATE]" at bounding box center [372, 161] width 22 height 8
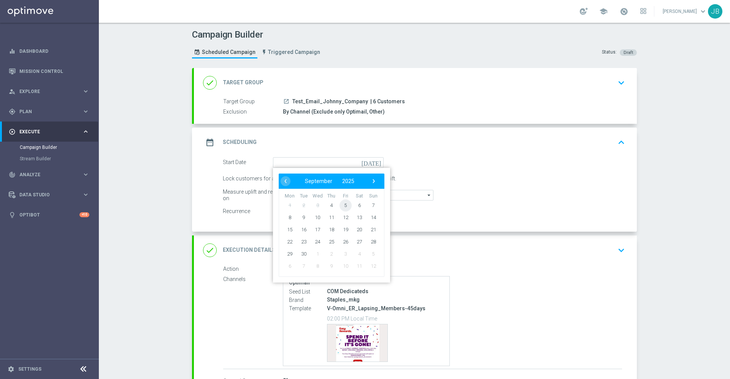
click at [344, 203] on span "5" at bounding box center [345, 205] width 12 height 12
type input "05 Sep 2025"
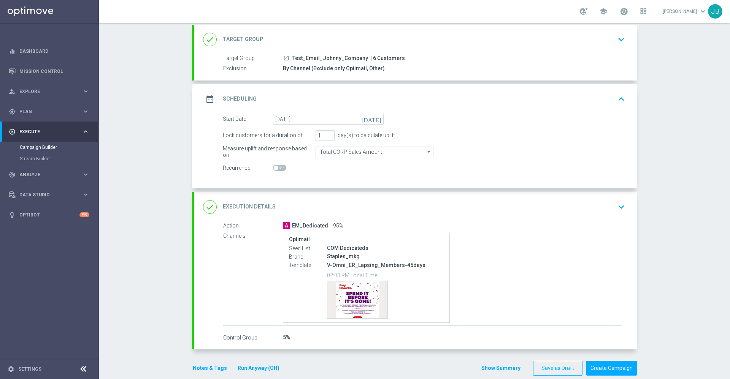
scroll to position [55, 0]
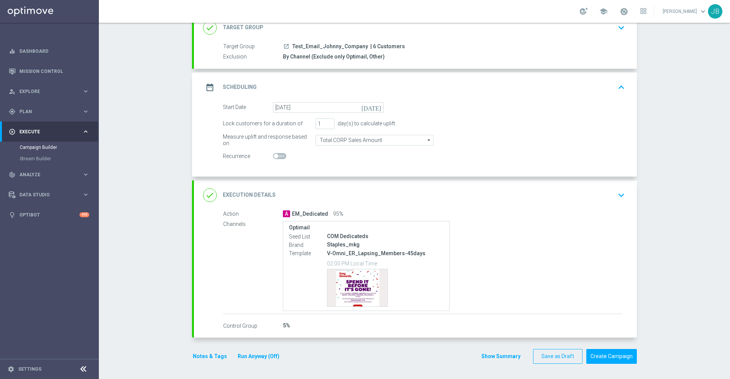
click at [258, 193] on h2 "Execution Details" at bounding box center [249, 195] width 53 height 7
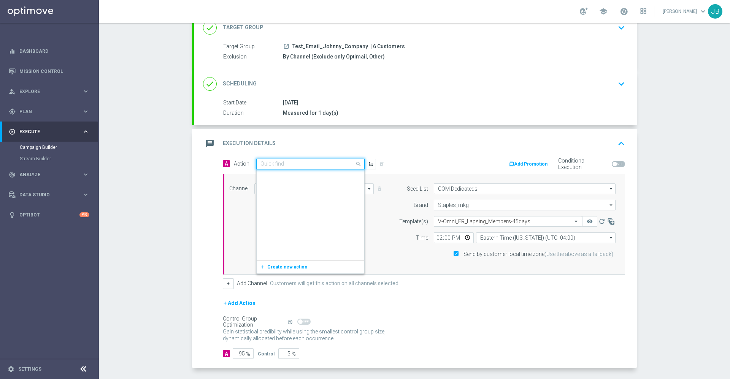
click at [294, 164] on input "text" at bounding box center [302, 164] width 85 height 6
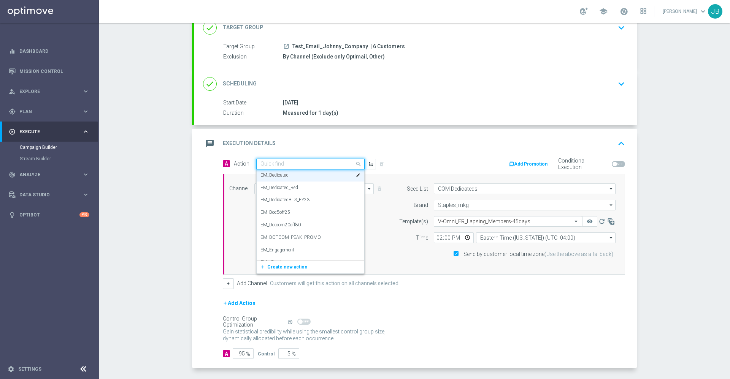
click at [294, 164] on input "text" at bounding box center [302, 164] width 85 height 6
type input "slp_de"
click at [290, 176] on label "EM_SLP_Dedicated" at bounding box center [279, 177] width 38 height 6
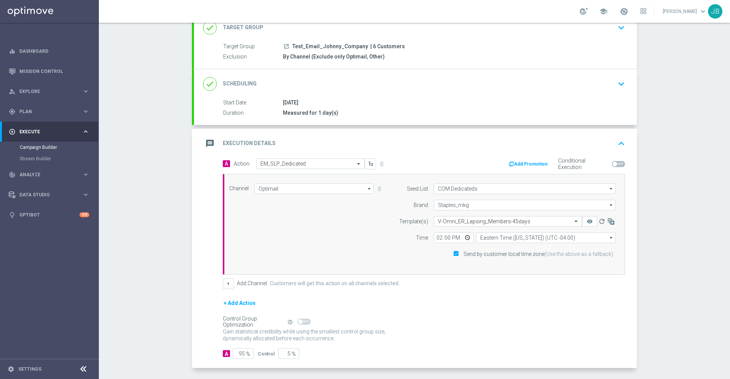
scroll to position [85, 0]
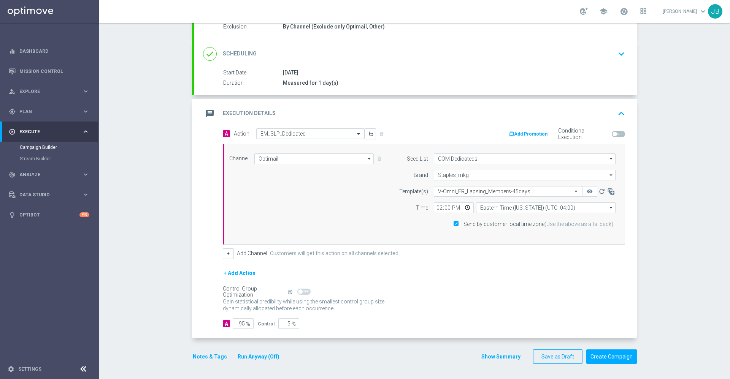
click at [207, 355] on button "Notes & Tags" at bounding box center [210, 356] width 36 height 9
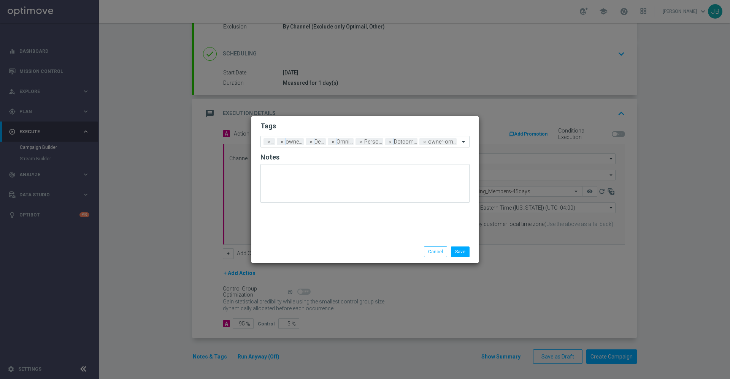
click at [461, 140] on span at bounding box center [463, 142] width 9 height 6
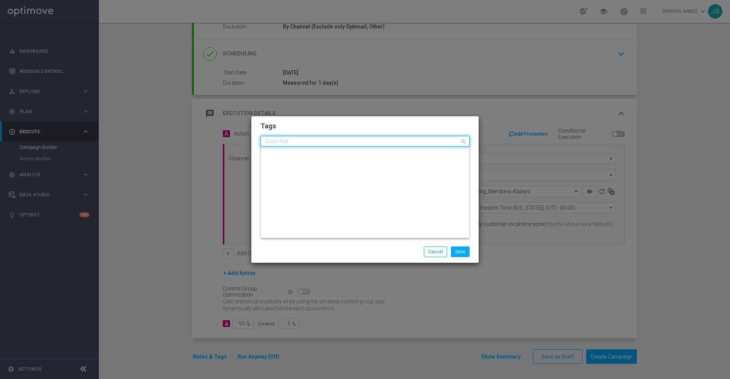
scroll to position [0, 0]
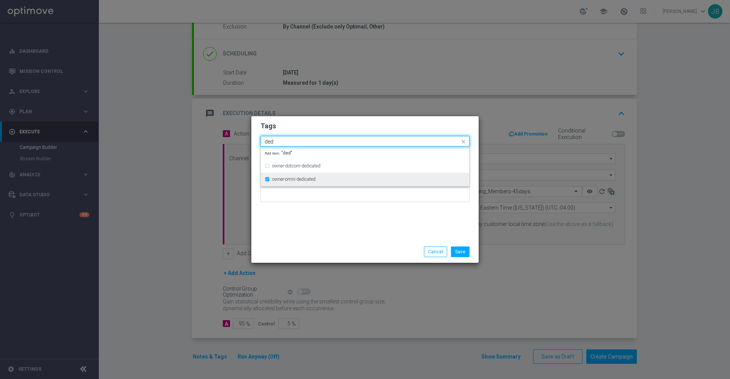
click at [313, 182] on div "owner-omni-dedicated" at bounding box center [364, 179] width 201 height 12
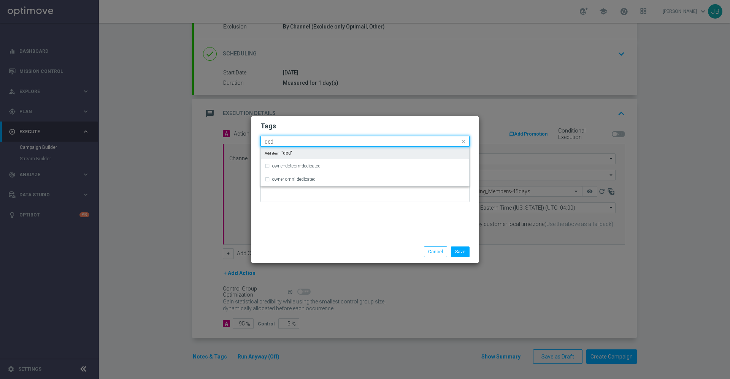
click at [288, 141] on input "ded" at bounding box center [361, 142] width 195 height 6
type input "d"
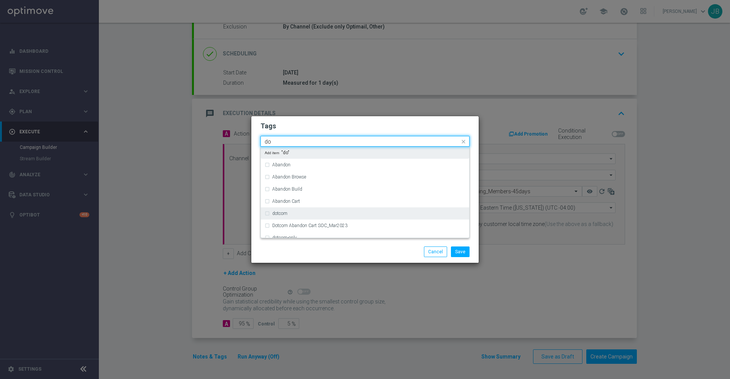
type input "d"
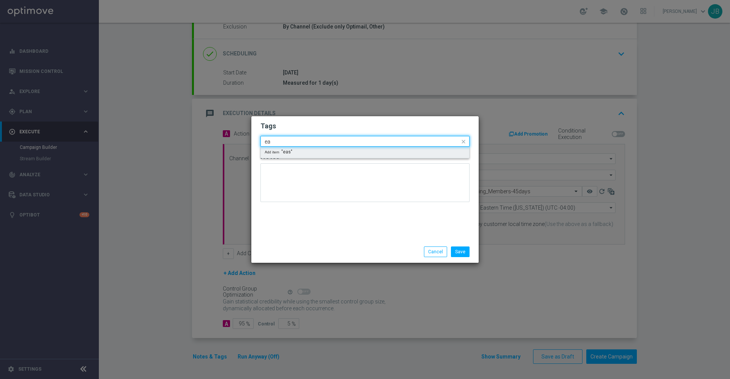
type input "e"
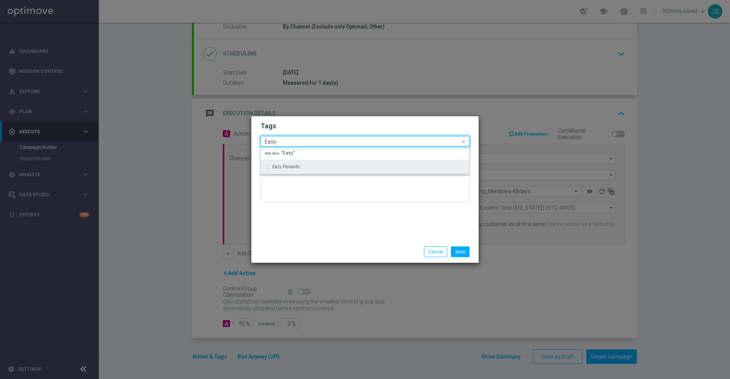
click at [336, 171] on div "Easy Rewards" at bounding box center [364, 167] width 201 height 12
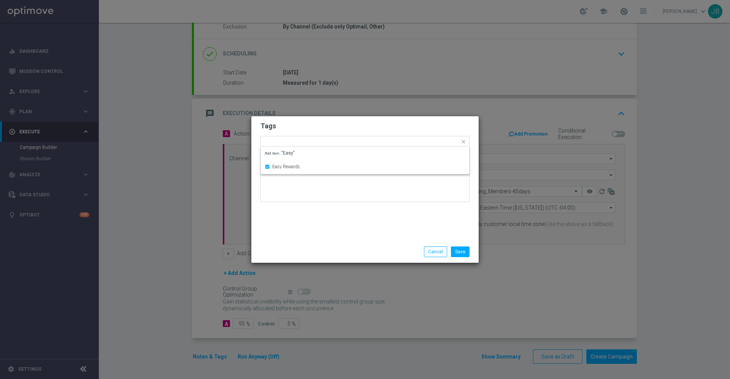
click at [328, 219] on div "Tags Quick find × Live × owner-dotcom × Dedicated × Omni-Dotcom × Personalizati…" at bounding box center [364, 178] width 227 height 125
click at [467, 143] on span at bounding box center [463, 142] width 9 height 6
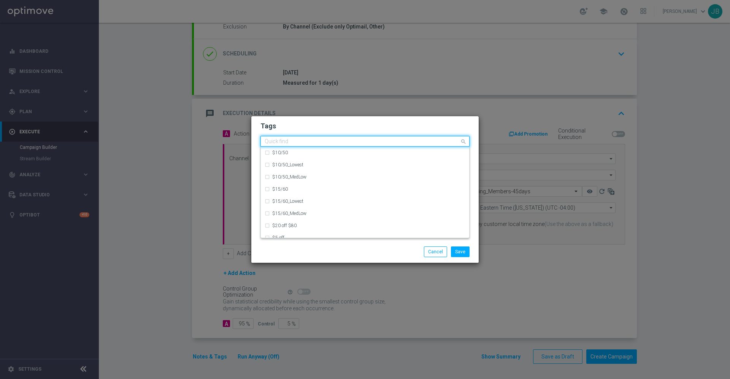
click at [368, 142] on input "text" at bounding box center [361, 142] width 195 height 6
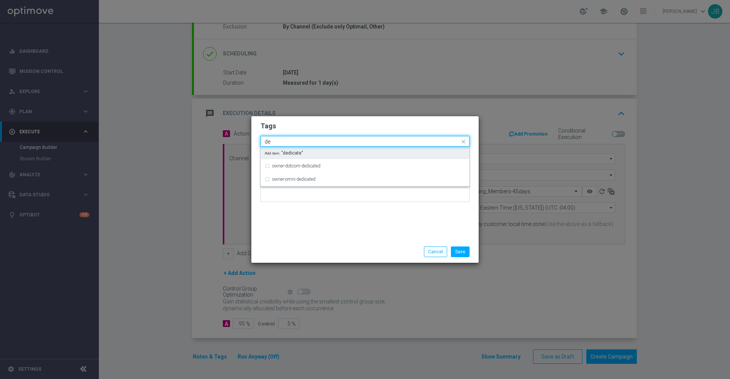
type input "d"
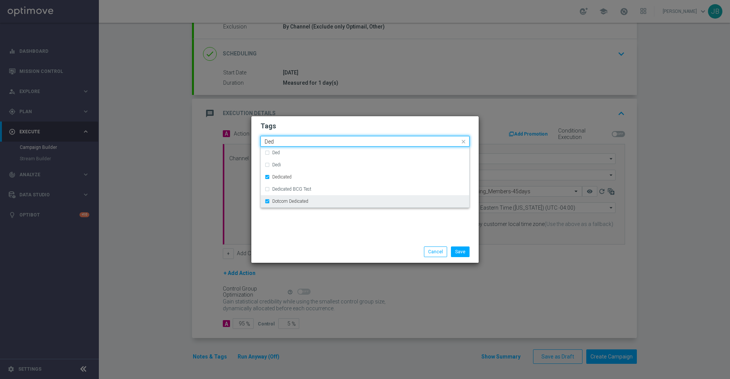
click at [299, 204] on div "Dotcom Dedicated" at bounding box center [364, 201] width 201 height 12
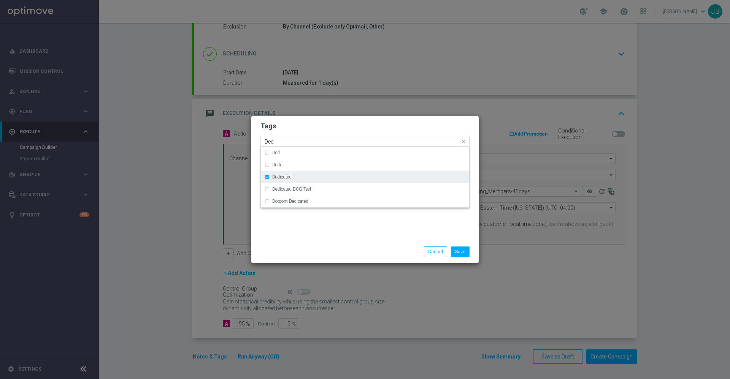
click at [289, 178] on label "Dedicated" at bounding box center [281, 177] width 19 height 5
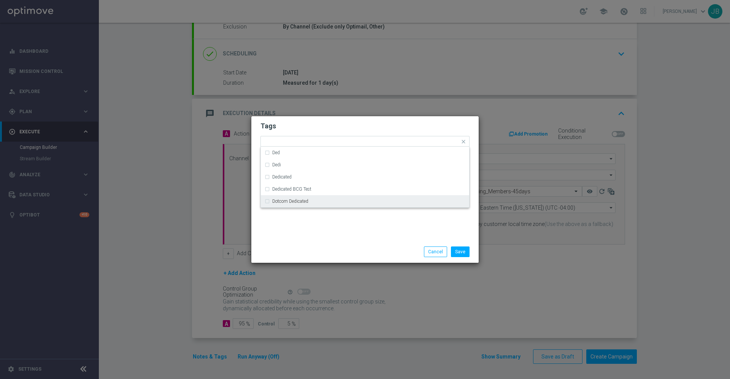
click at [307, 229] on div "Tags Quick find × Live × owner-dotcom × Omni-Dotcom × Personalization × Easy Re…" at bounding box center [364, 178] width 227 height 125
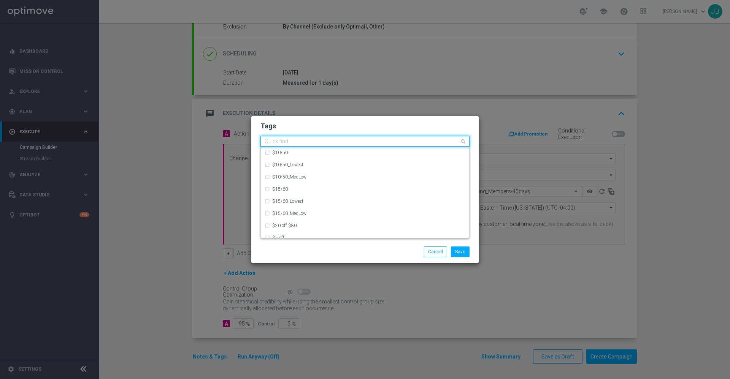
click at [459, 142] on div at bounding box center [361, 143] width 196 height 8
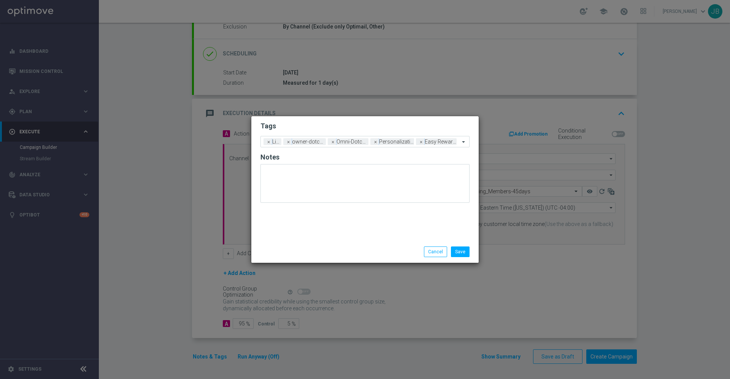
click at [330, 253] on div "Save Cancel" at bounding box center [401, 252] width 147 height 11
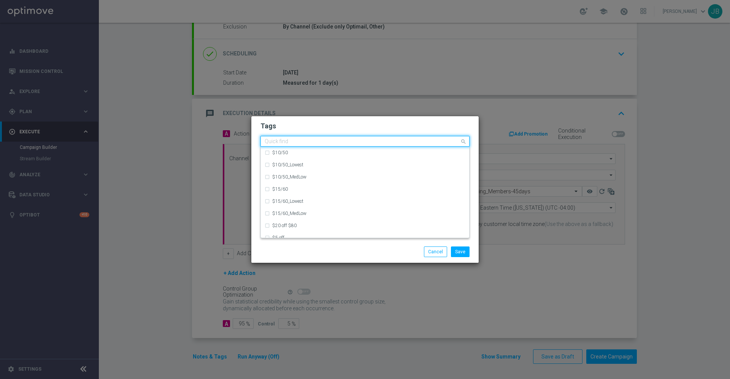
click at [464, 142] on span at bounding box center [463, 141] width 9 height 9
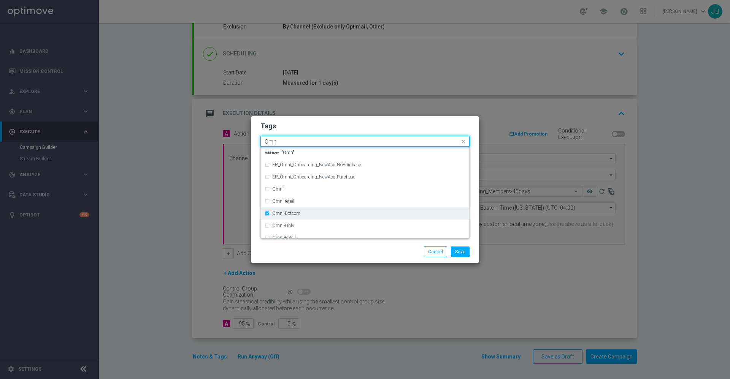
click at [312, 211] on div "Omni-Dotcom" at bounding box center [368, 213] width 193 height 5
type input "Omn"
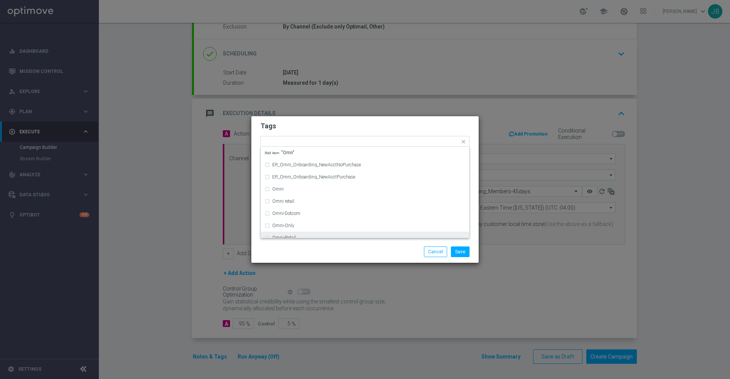
click at [369, 249] on div "Save Cancel" at bounding box center [401, 252] width 147 height 11
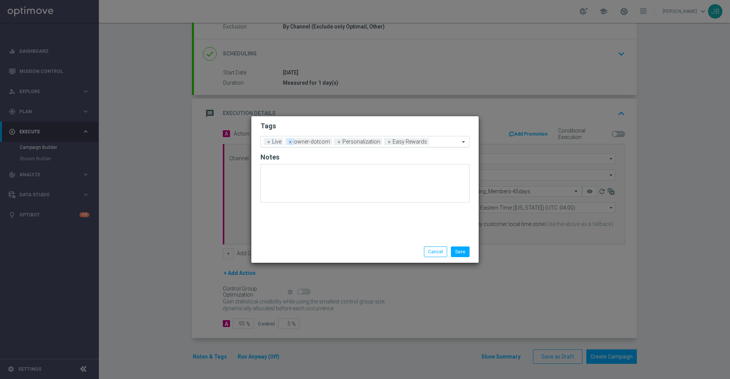
click at [290, 144] on span "×" at bounding box center [290, 141] width 7 height 7
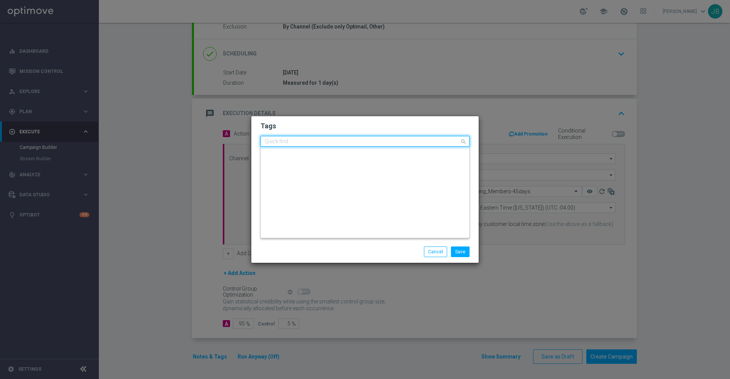
click at [422, 142] on input "text" at bounding box center [361, 142] width 195 height 6
click at [374, 140] on input "text" at bounding box center [361, 142] width 195 height 6
type input "o"
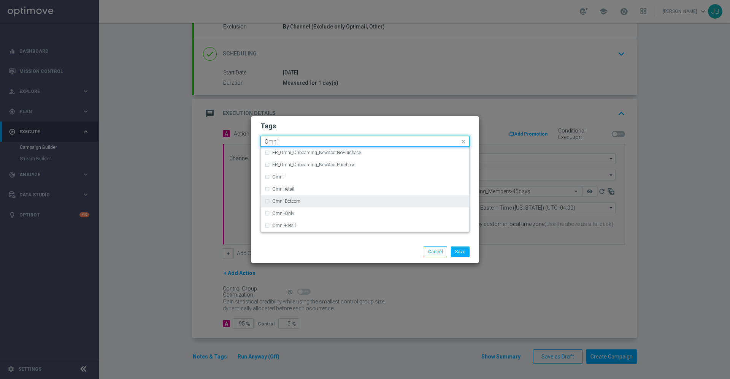
click at [304, 198] on div "Omni-Dotcom" at bounding box center [364, 201] width 201 height 12
type input "Omni"
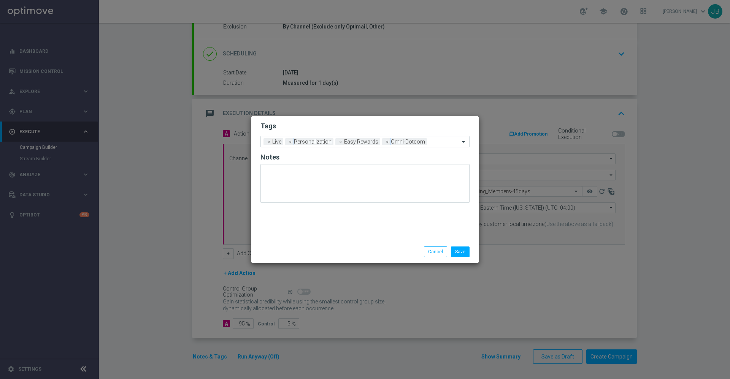
click at [339, 248] on div "Save Cancel" at bounding box center [401, 252] width 147 height 11
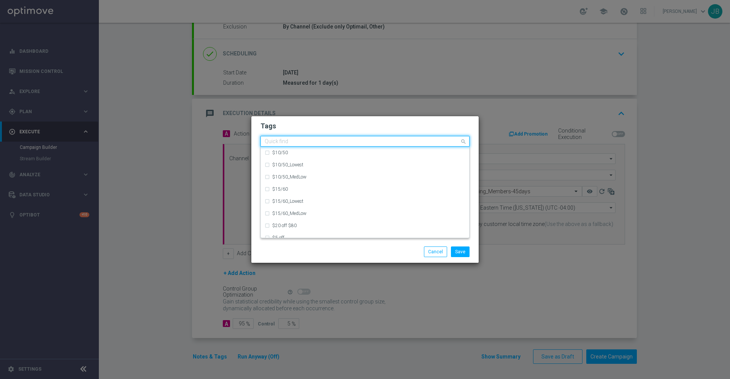
click at [450, 142] on input "text" at bounding box center [361, 142] width 195 height 6
click at [401, 141] on input "text" at bounding box center [361, 142] width 195 height 6
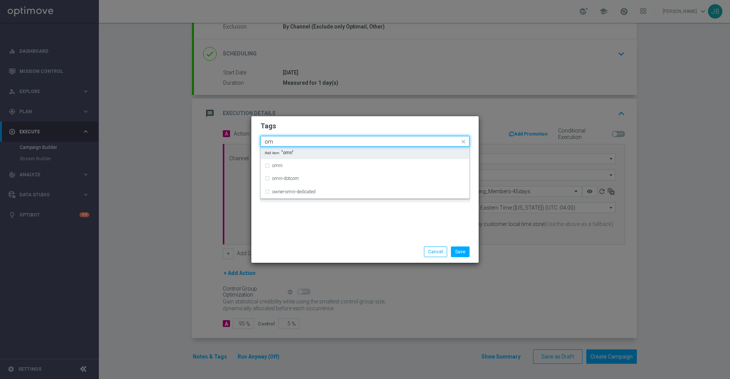
type input "o"
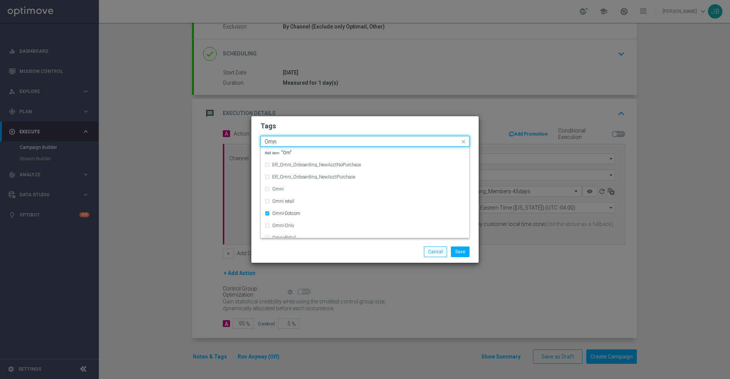
type input "Omni"
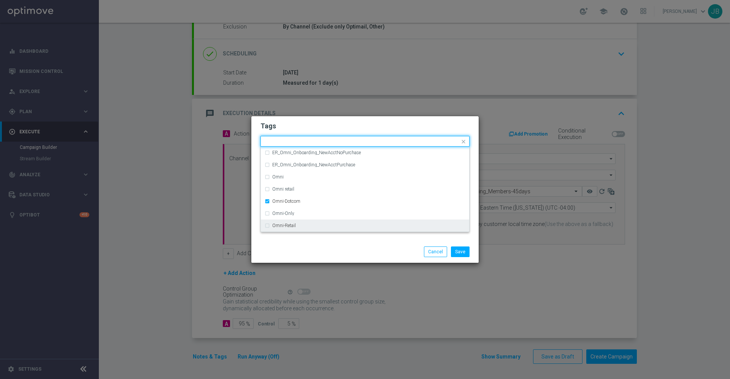
click at [290, 245] on div "Save Cancel" at bounding box center [364, 252] width 227 height 22
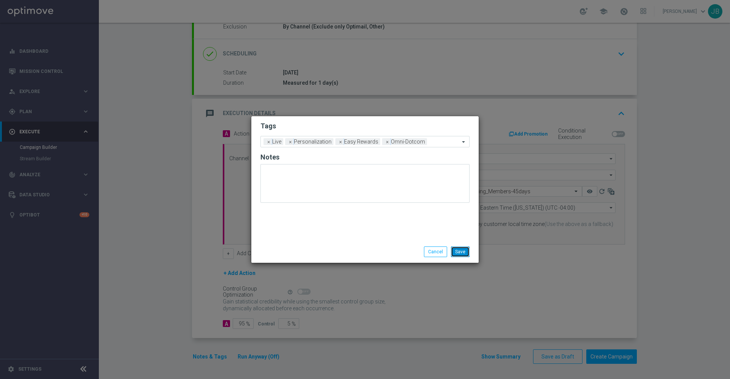
click at [455, 250] on button "Save" at bounding box center [460, 252] width 19 height 11
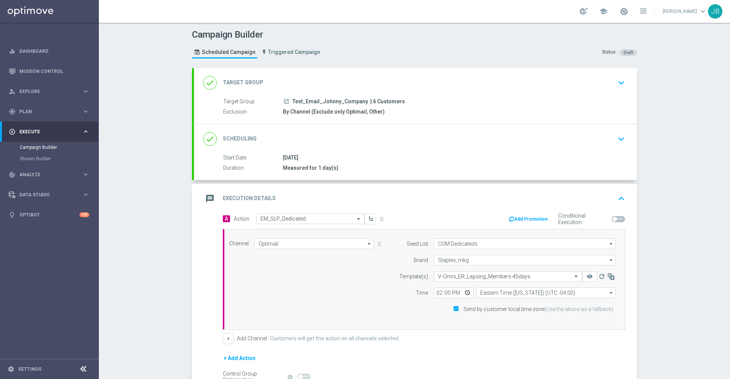
click at [250, 80] on h2 "Target Group" at bounding box center [243, 82] width 41 height 7
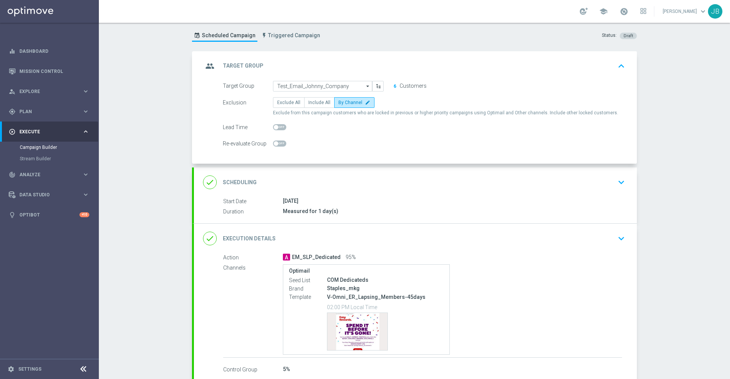
scroll to position [17, 0]
click at [237, 182] on h2 "Scheduling" at bounding box center [240, 182] width 34 height 7
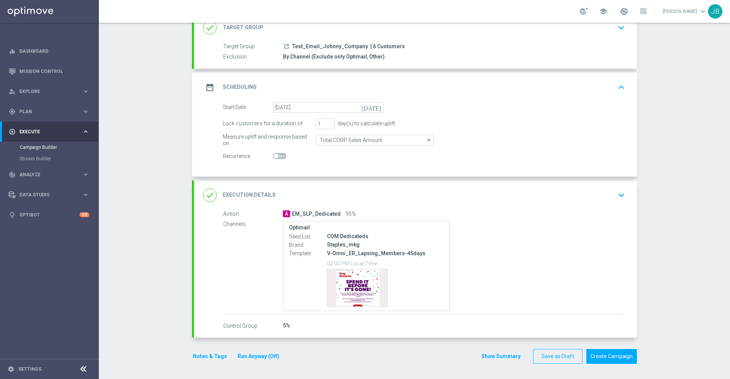
click at [256, 193] on h2 "Execution Details" at bounding box center [249, 195] width 53 height 7
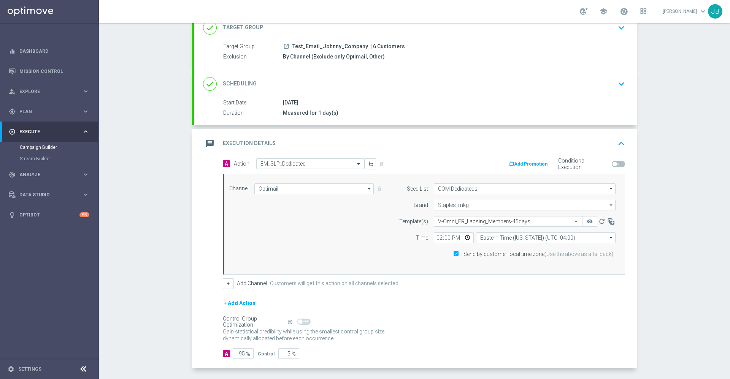
scroll to position [0, 0]
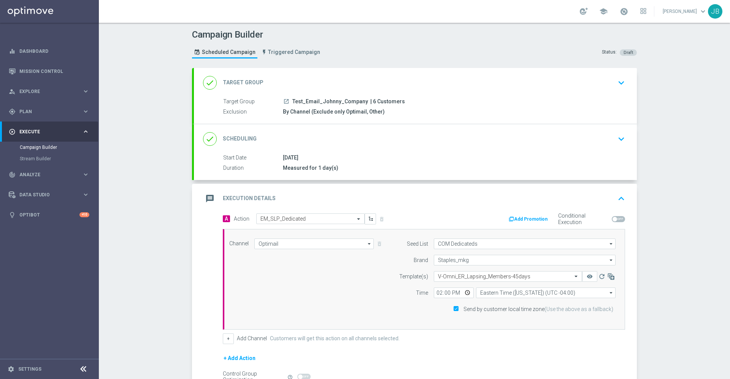
click at [235, 79] on h2 "Target Group" at bounding box center [243, 82] width 41 height 7
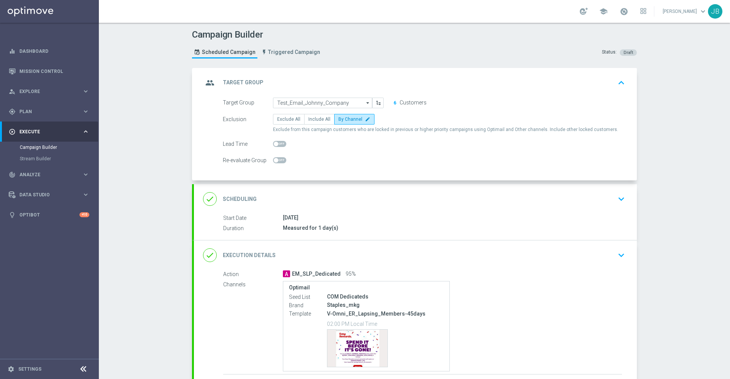
click at [232, 199] on h2 "Scheduling" at bounding box center [240, 199] width 34 height 7
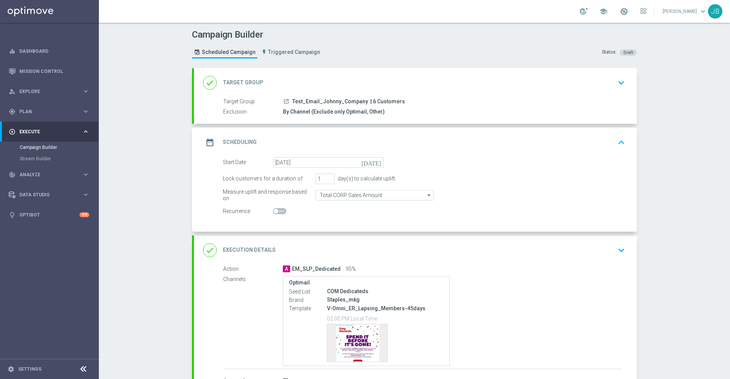
click at [229, 250] on h2 "Execution Details" at bounding box center [249, 250] width 53 height 7
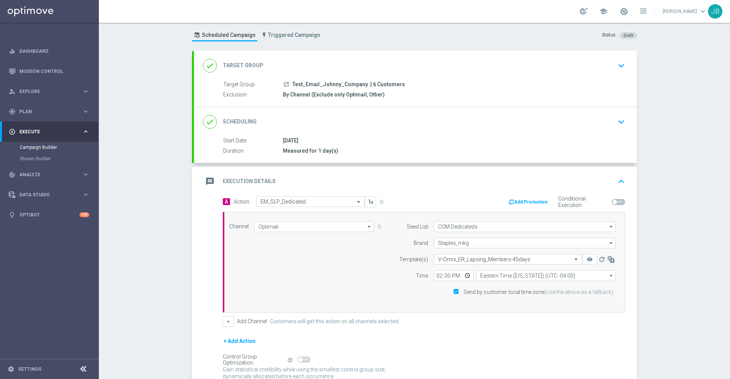
scroll to position [28, 0]
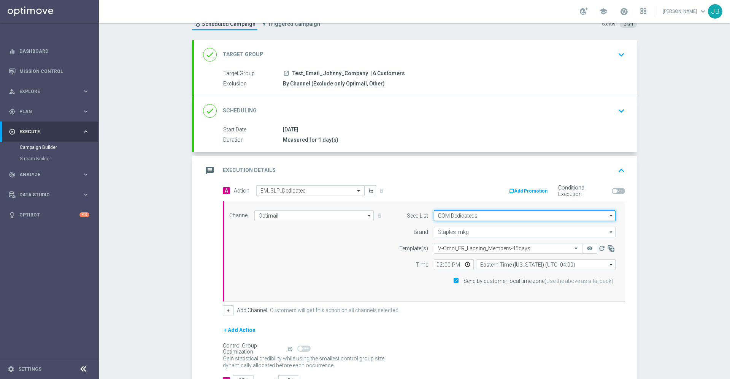
click at [464, 216] on input "COM Dedicateds" at bounding box center [525, 216] width 182 height 11
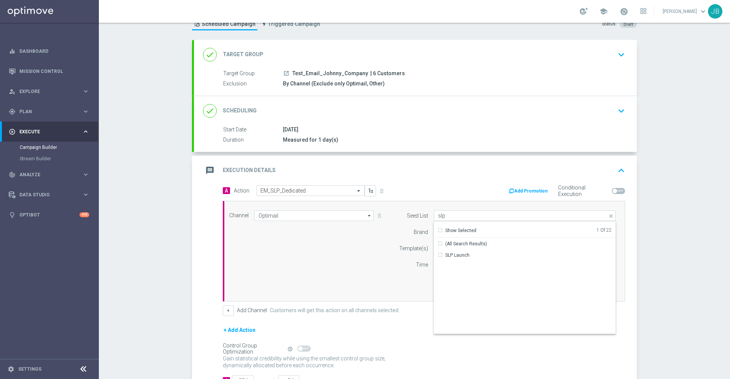
click at [444, 174] on div "message Execution Details keyboard_arrow_up" at bounding box center [415, 170] width 424 height 14
type input "COM Dedicateds"
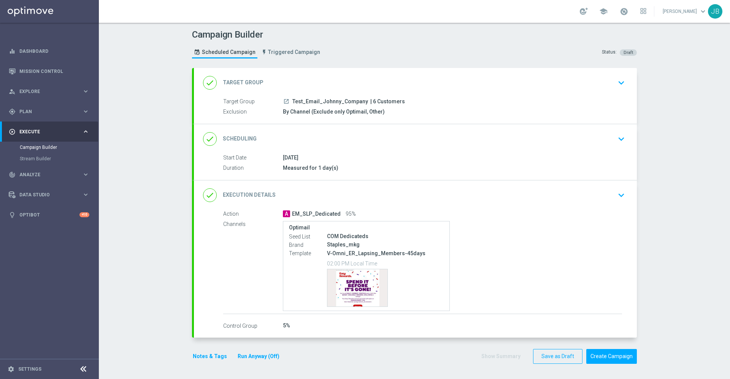
scroll to position [0, 0]
click at [268, 195] on h2 "Execution Details" at bounding box center [249, 195] width 53 height 7
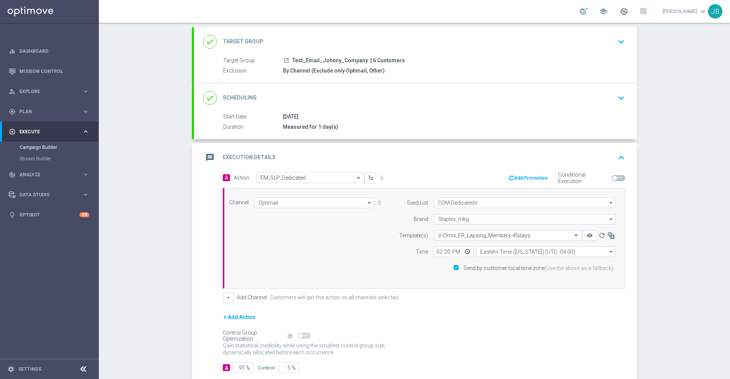
scroll to position [85, 0]
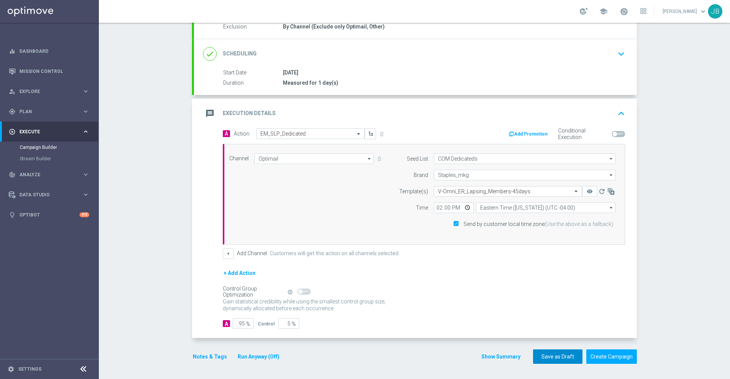
click at [543, 356] on button "Save as Draft" at bounding box center [557, 357] width 49 height 15
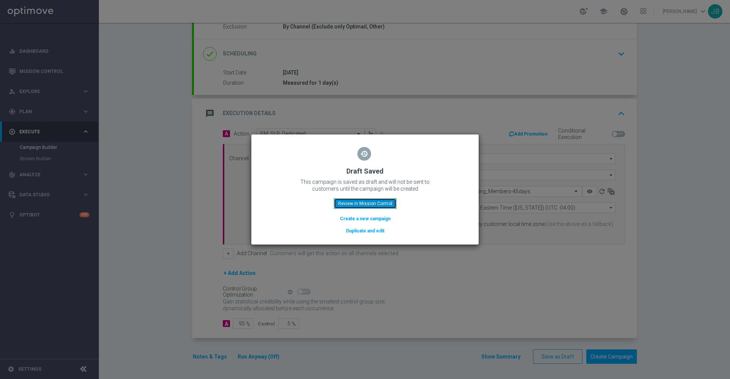
click at [354, 202] on button "Review in Mission Control" at bounding box center [365, 203] width 63 height 11
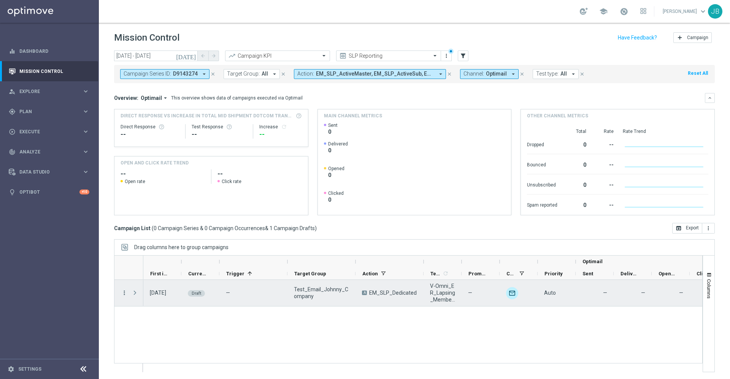
click at [125, 294] on icon "more_vert" at bounding box center [124, 293] width 7 height 7
click at [157, 296] on span "Campaign Details" at bounding box center [158, 297] width 38 height 5
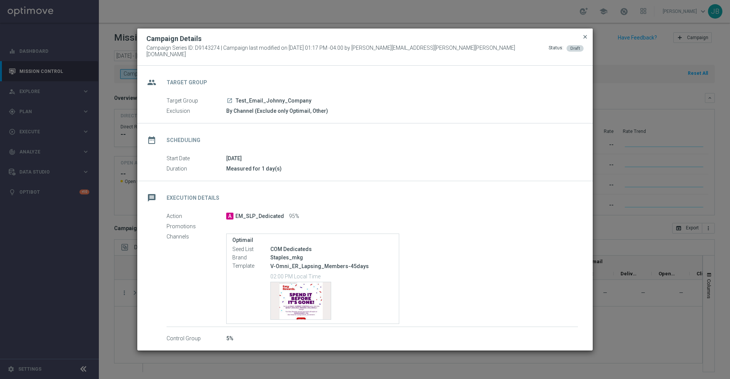
click at [584, 39] on span "close" at bounding box center [585, 37] width 6 height 6
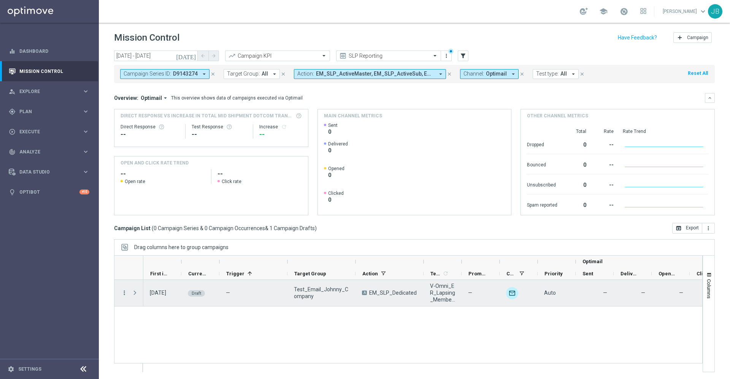
click at [124, 295] on icon "more_vert" at bounding box center [124, 293] width 7 height 7
click at [145, 323] on span "Edit" at bounding box center [143, 322] width 8 height 5
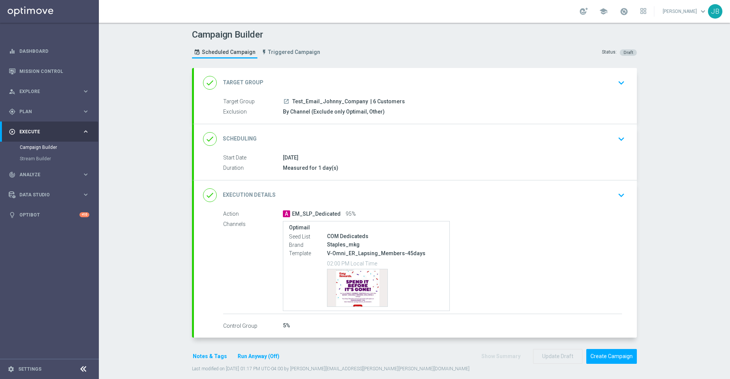
click at [249, 193] on h2 "Execution Details" at bounding box center [249, 195] width 53 height 7
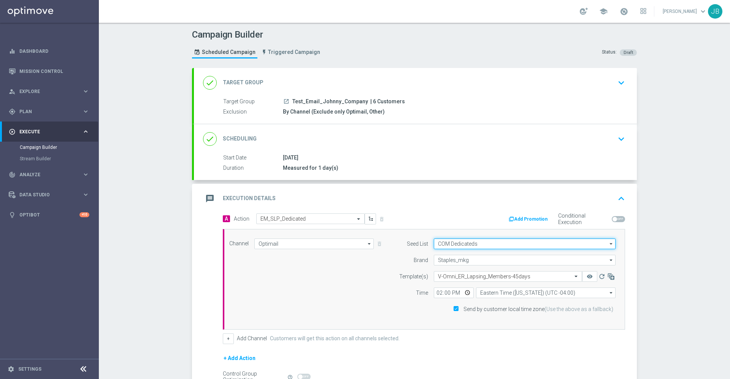
click at [482, 245] on input "COM Dedicateds" at bounding box center [525, 244] width 182 height 11
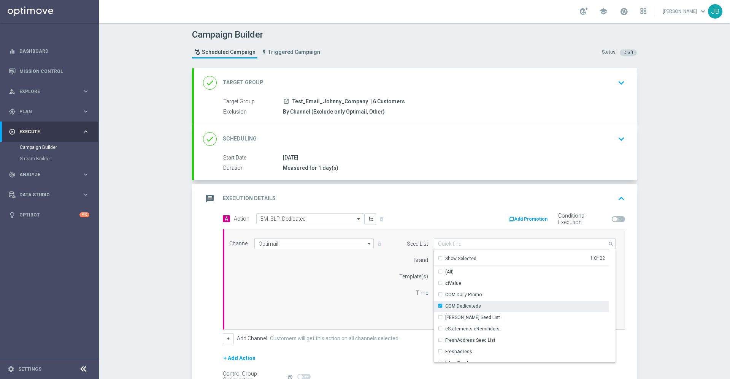
click at [460, 303] on div "COM Dedicateds" at bounding box center [463, 306] width 36 height 7
click at [451, 247] on input at bounding box center [525, 244] width 182 height 11
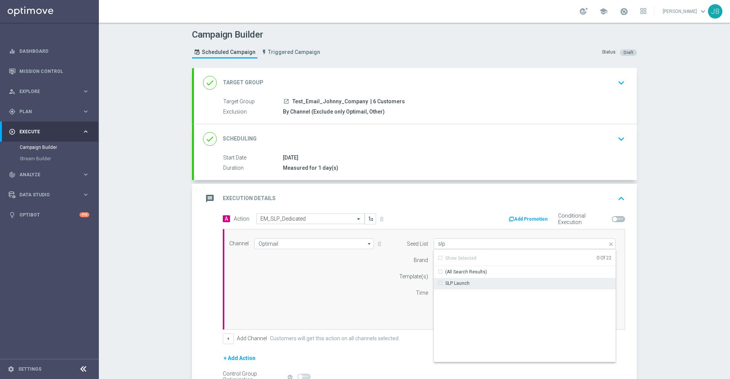
click at [458, 287] on div "SLP Launch" at bounding box center [525, 283] width 182 height 11
click at [668, 253] on div "Campaign Builder Scheduled Campaign Triggered Campaign Status: Draft done Targe…" at bounding box center [414, 201] width 631 height 356
type input "SLP Launch"
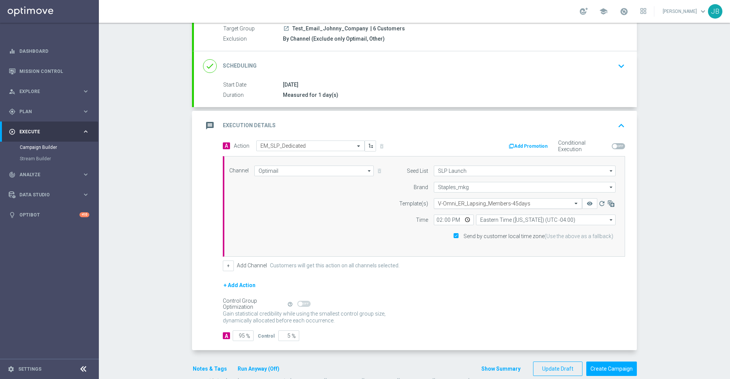
scroll to position [93, 0]
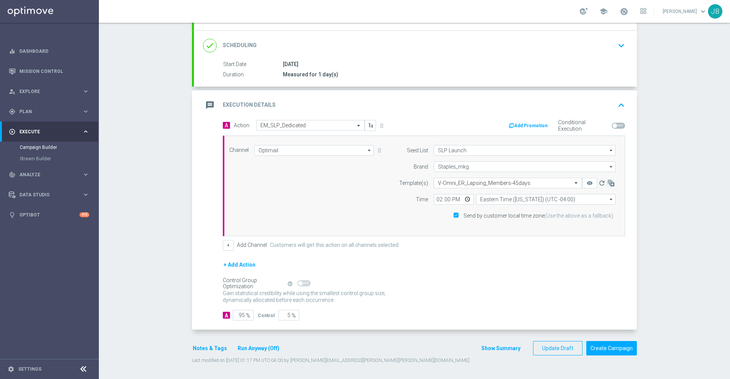
click at [209, 348] on button "Notes & Tags" at bounding box center [210, 348] width 36 height 9
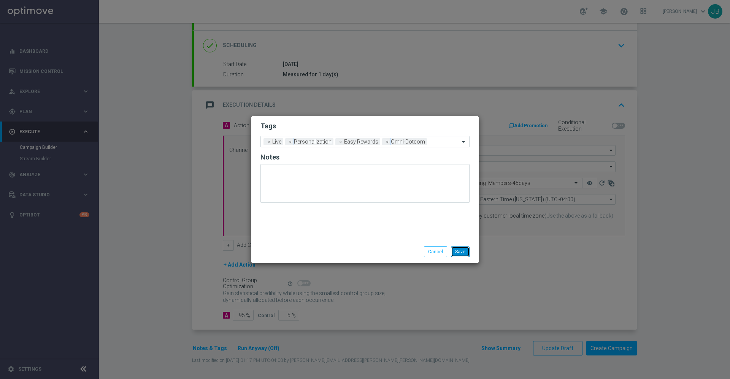
click at [461, 248] on button "Save" at bounding box center [460, 252] width 19 height 11
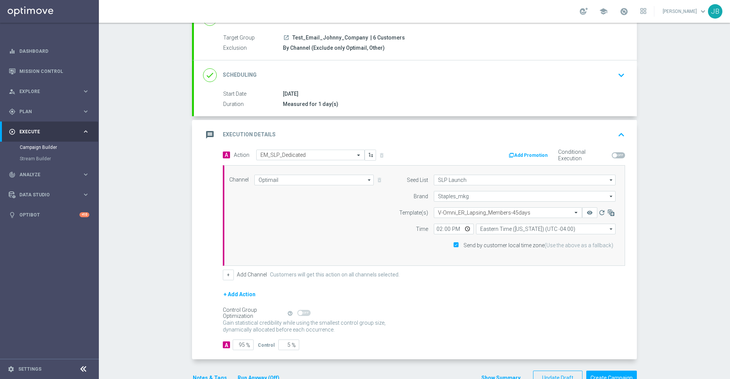
scroll to position [30, 0]
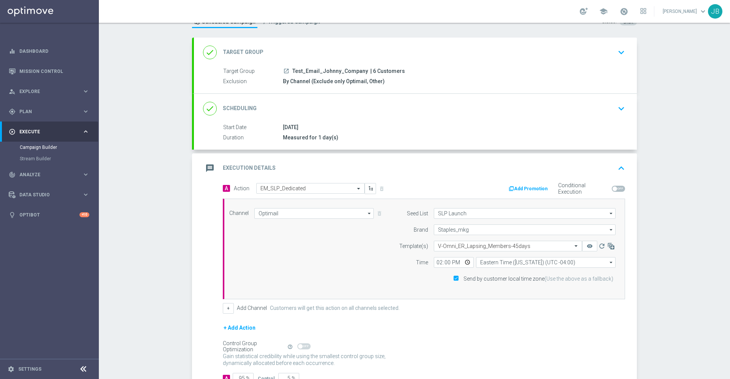
click at [245, 112] on h2 "Scheduling" at bounding box center [240, 108] width 34 height 7
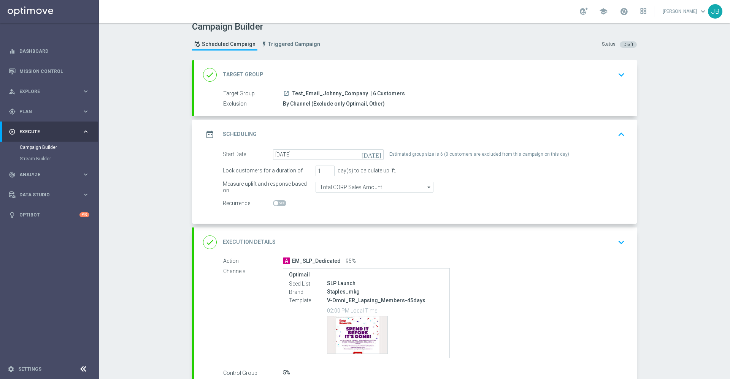
scroll to position [0, 0]
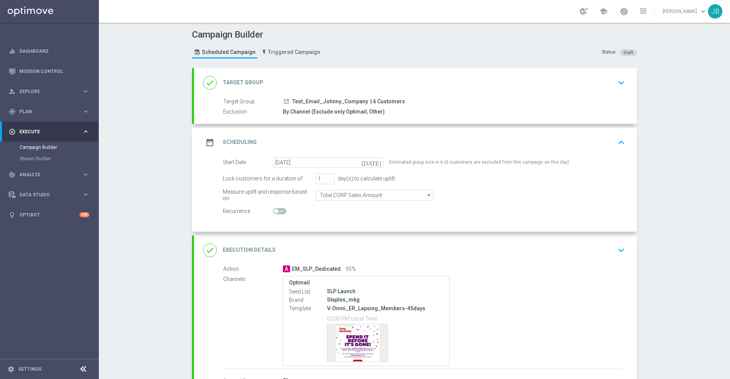
click at [250, 84] on h2 "Target Group" at bounding box center [243, 82] width 41 height 7
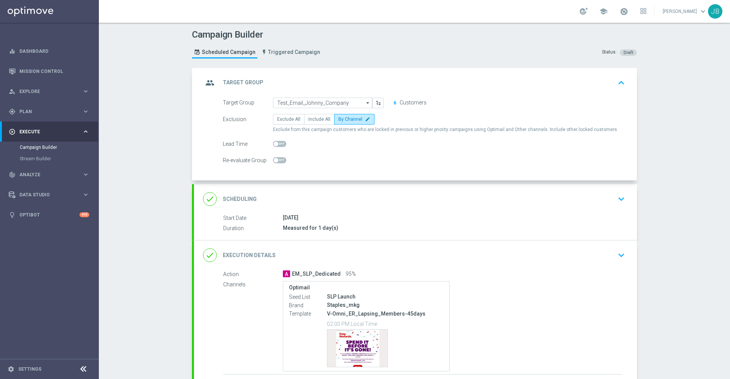
click at [249, 83] on h2 "Target Group" at bounding box center [243, 82] width 41 height 7
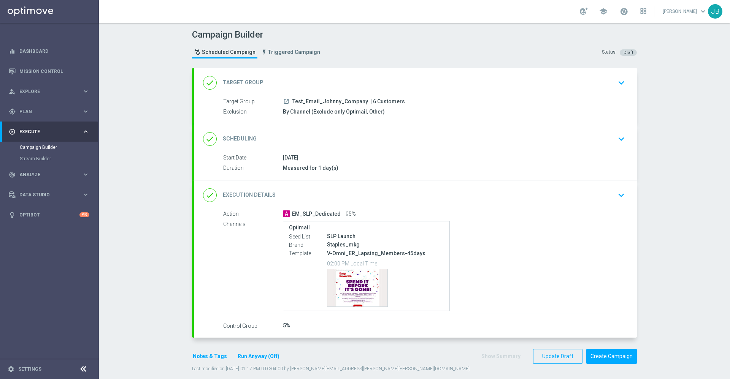
click at [241, 134] on div "done Scheduling" at bounding box center [230, 139] width 54 height 14
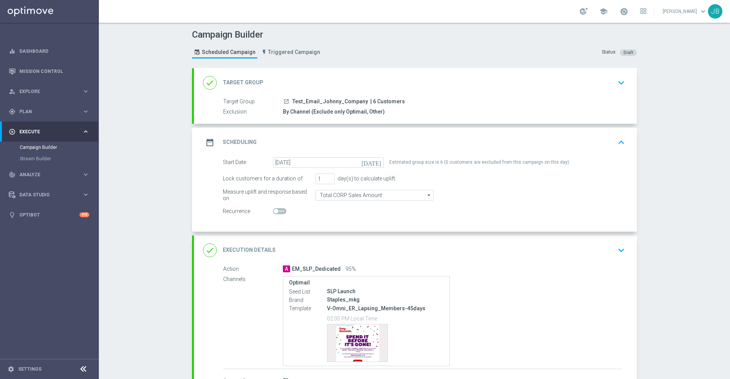
click at [241, 134] on div "date_range Scheduling keyboard_arrow_up" at bounding box center [415, 143] width 443 height 30
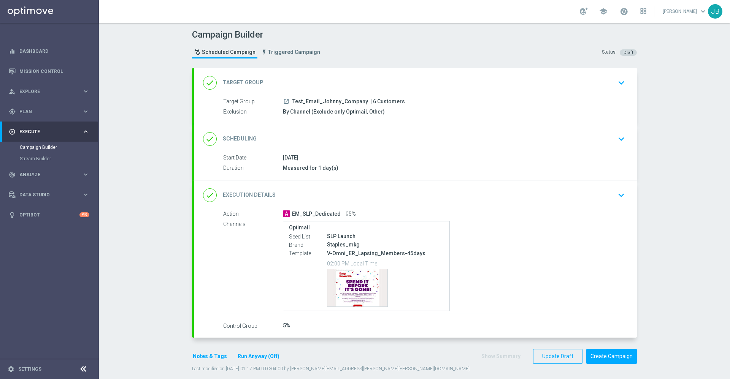
click at [241, 193] on h2 "Execution Details" at bounding box center [249, 195] width 53 height 7
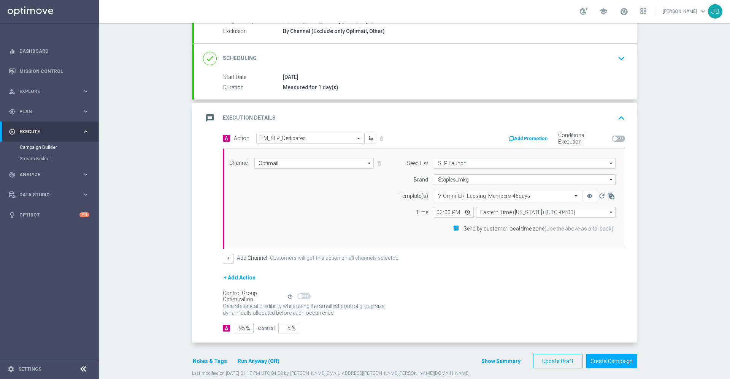
scroll to position [93, 0]
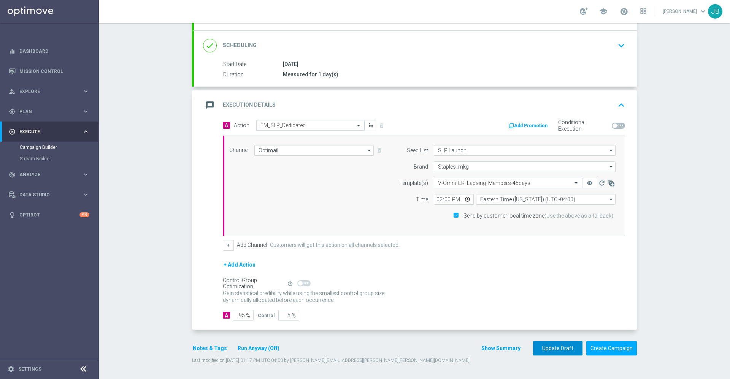
click at [545, 346] on button "Update Draft" at bounding box center [557, 348] width 49 height 15
